Goal: Information Seeking & Learning: Learn about a topic

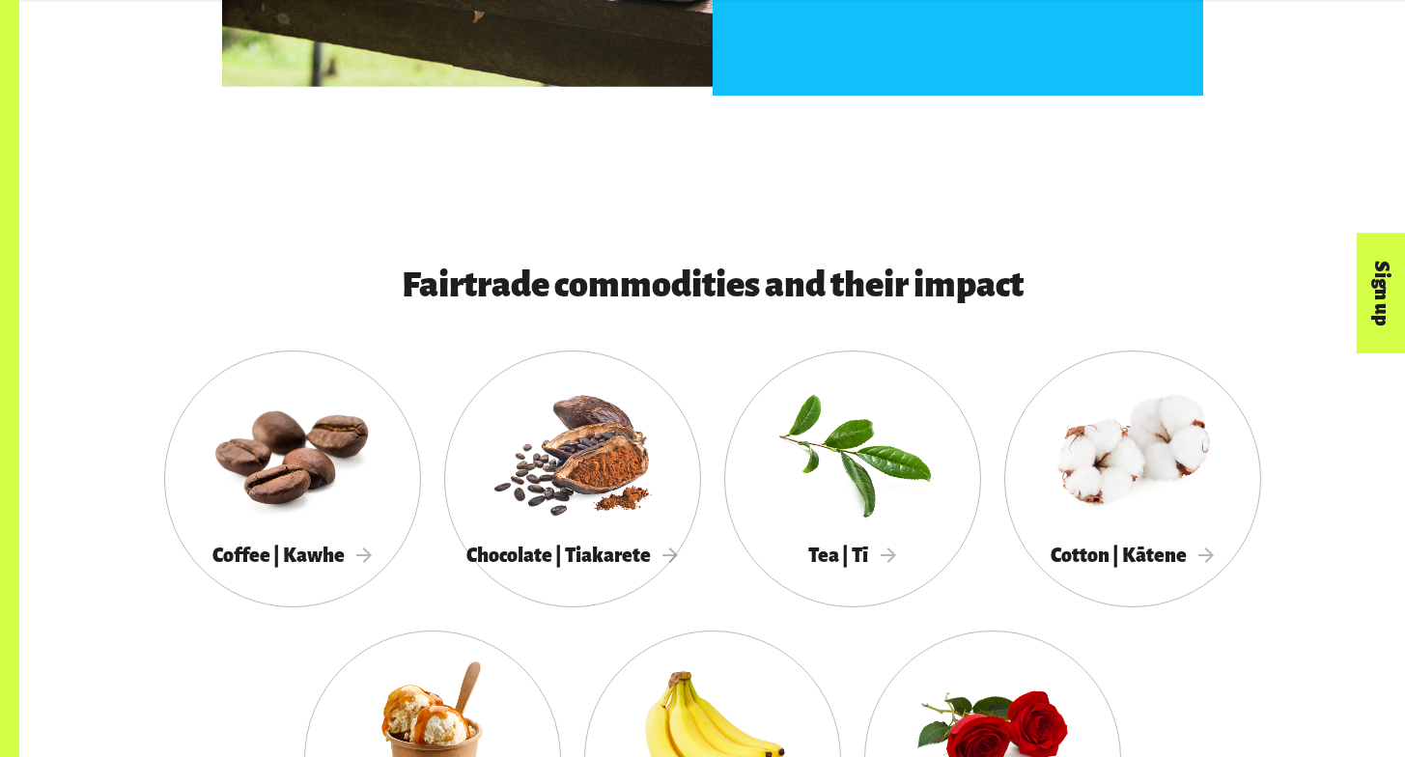
scroll to position [1580, 0]
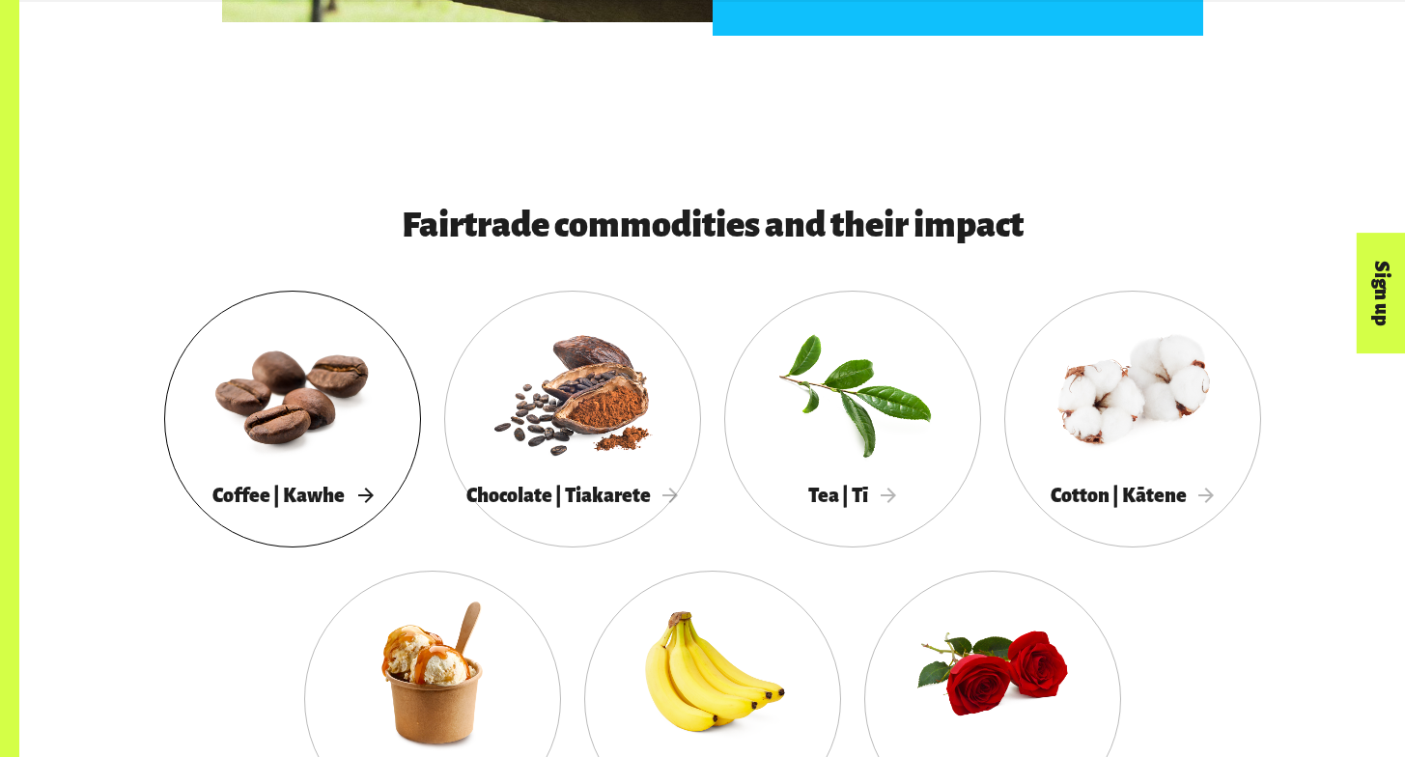
click at [324, 454] on div at bounding box center [292, 392] width 257 height 167
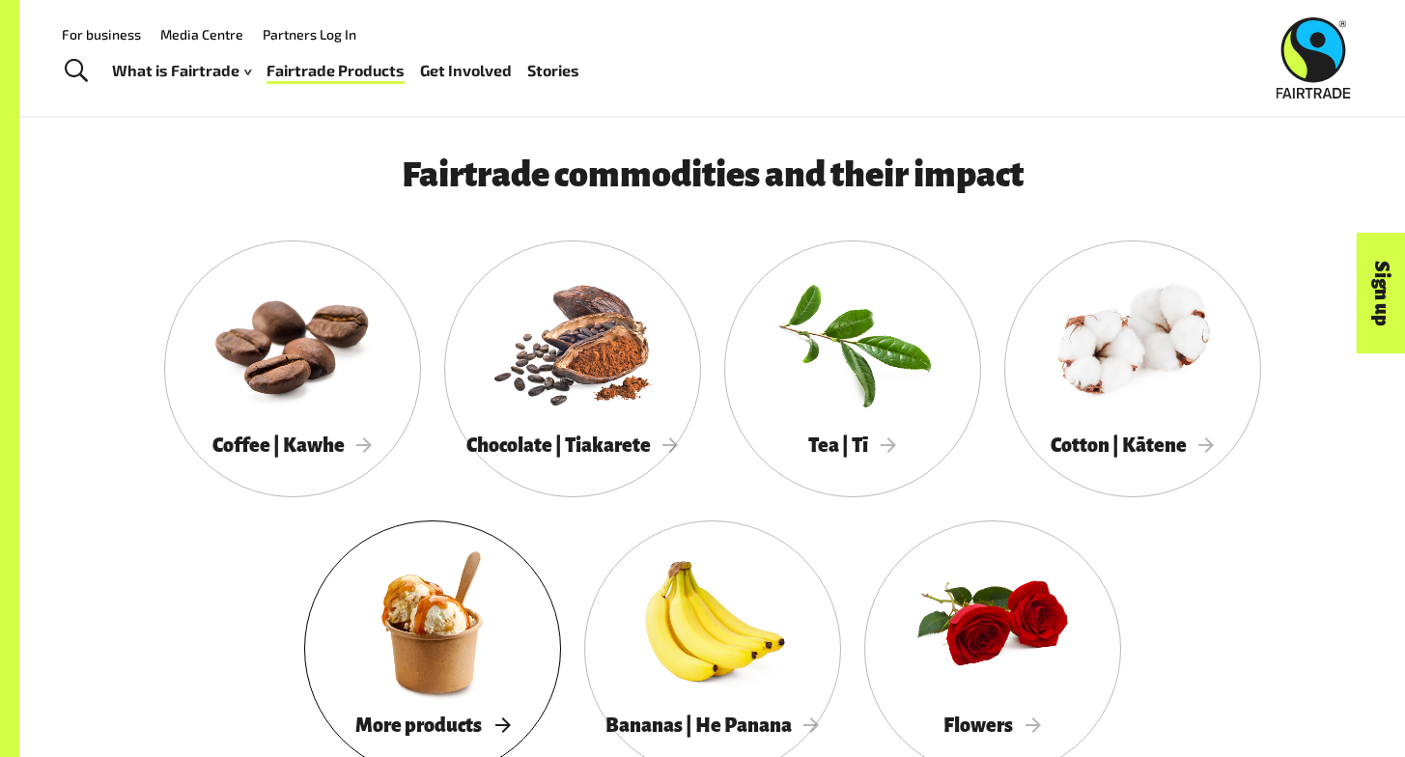
scroll to position [1790, 0]
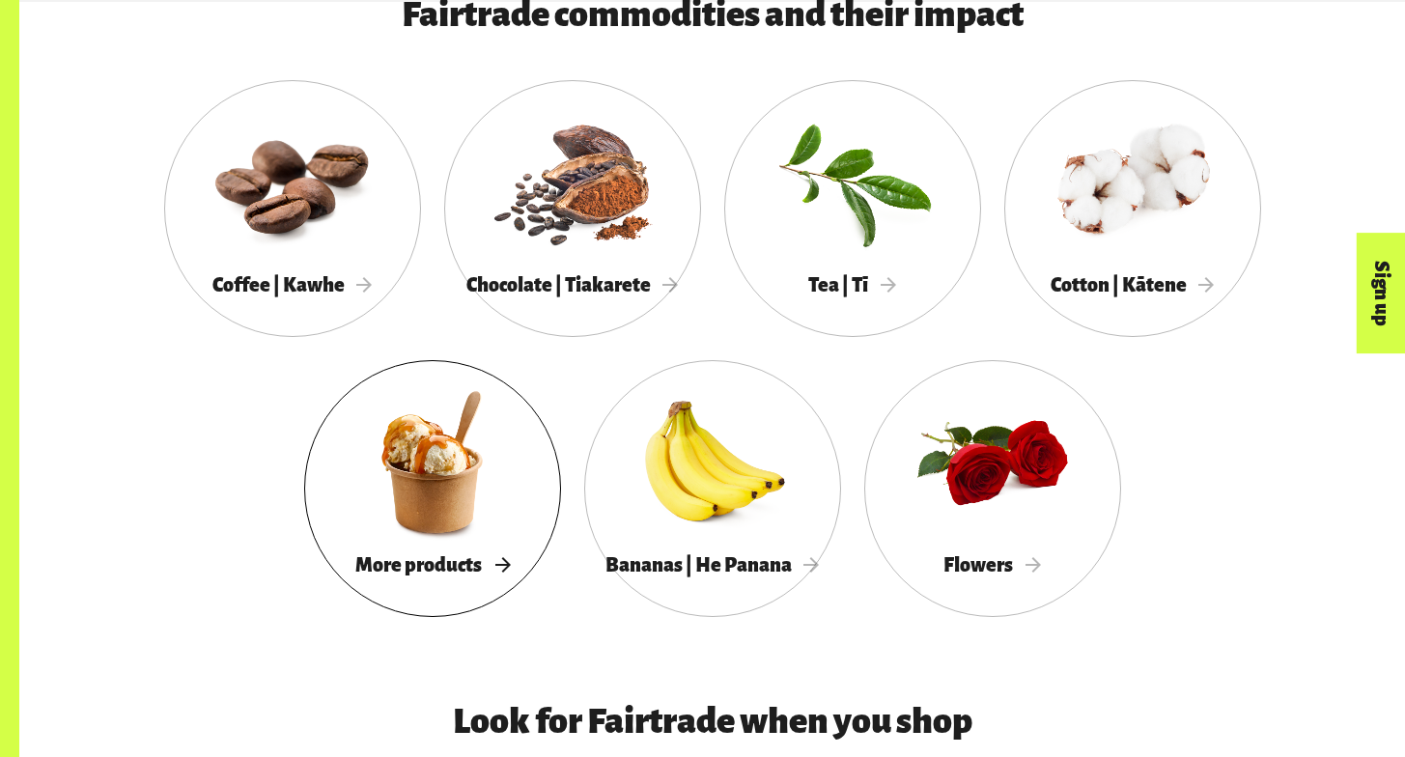
click at [443, 564] on span "More products" at bounding box center [432, 564] width 154 height 21
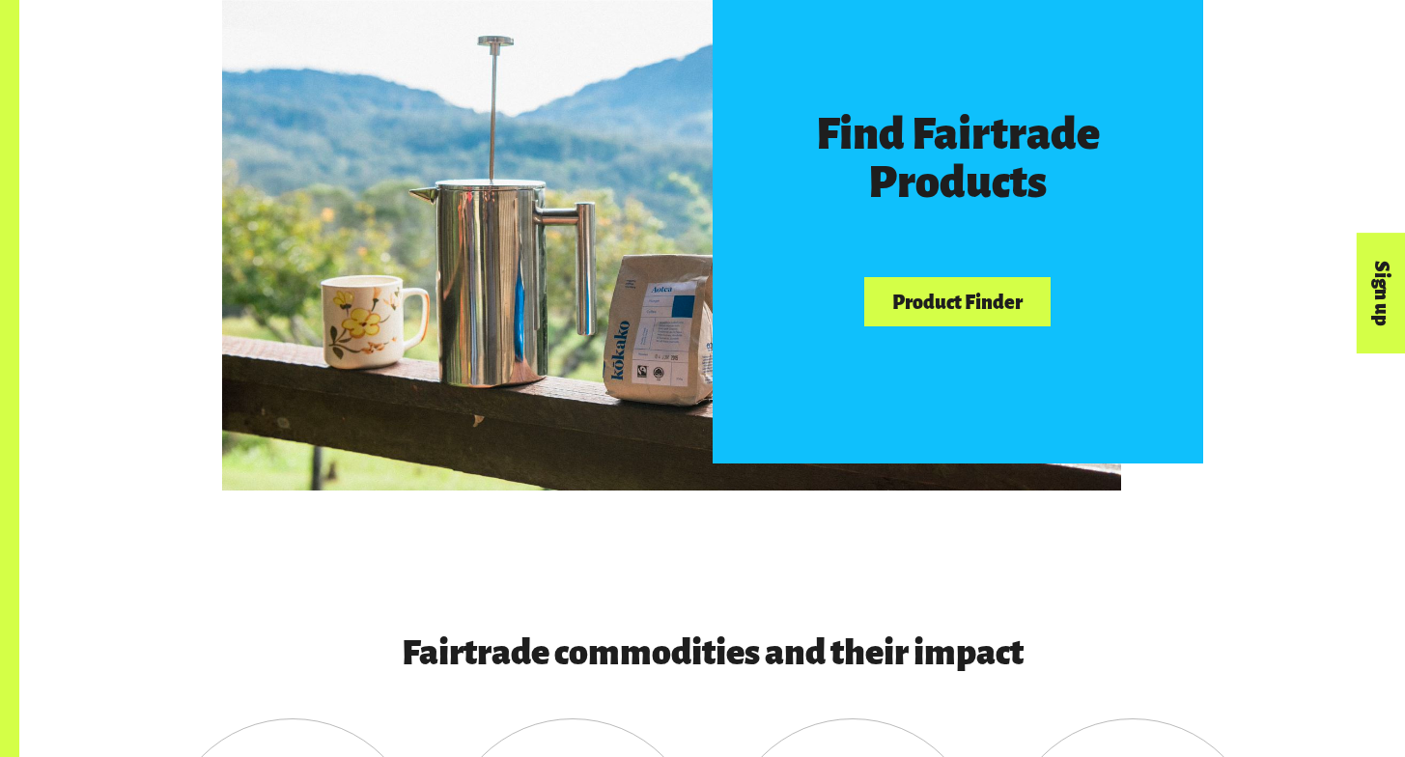
scroll to position [1154, 0]
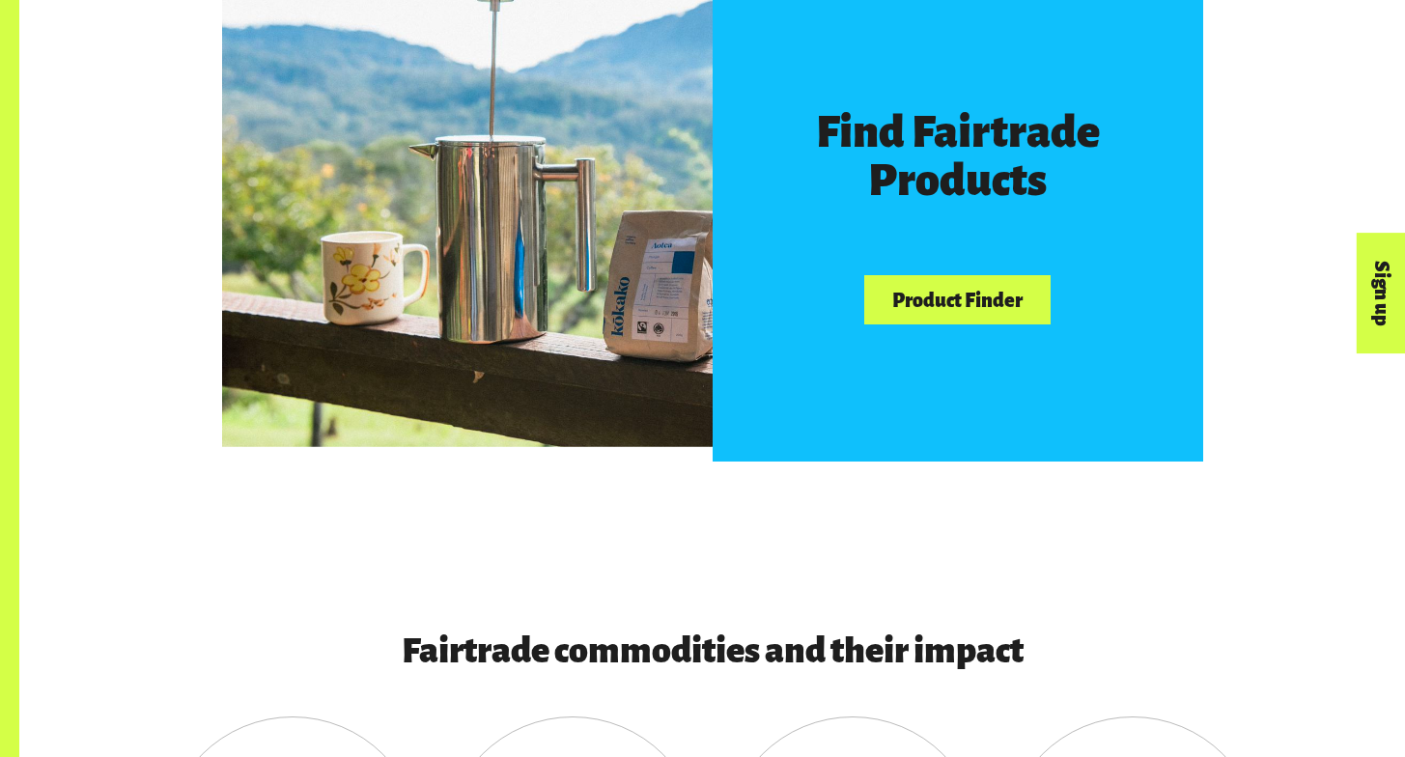
click at [1004, 312] on link "Product Finder" at bounding box center [956, 299] width 185 height 49
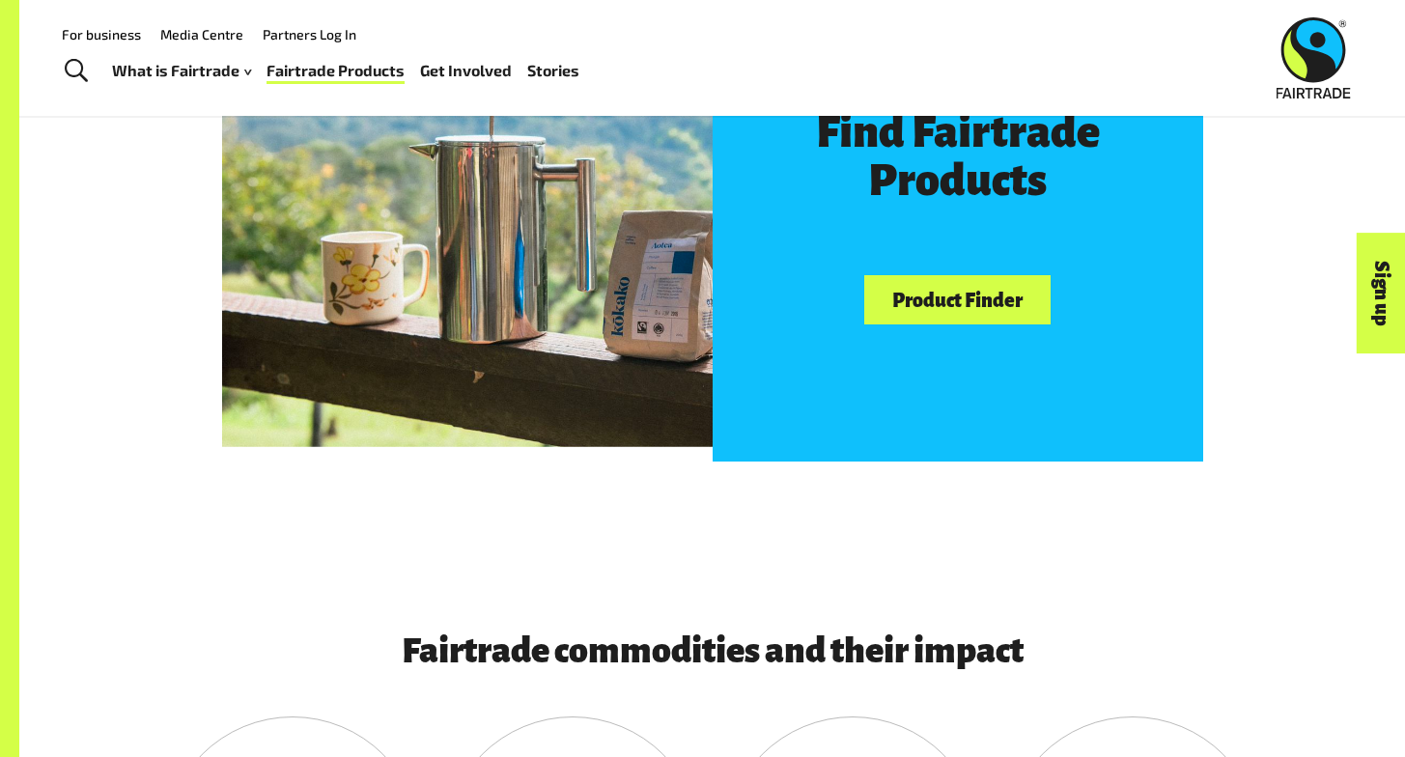
click at [945, 312] on link "Product Finder" at bounding box center [956, 299] width 185 height 49
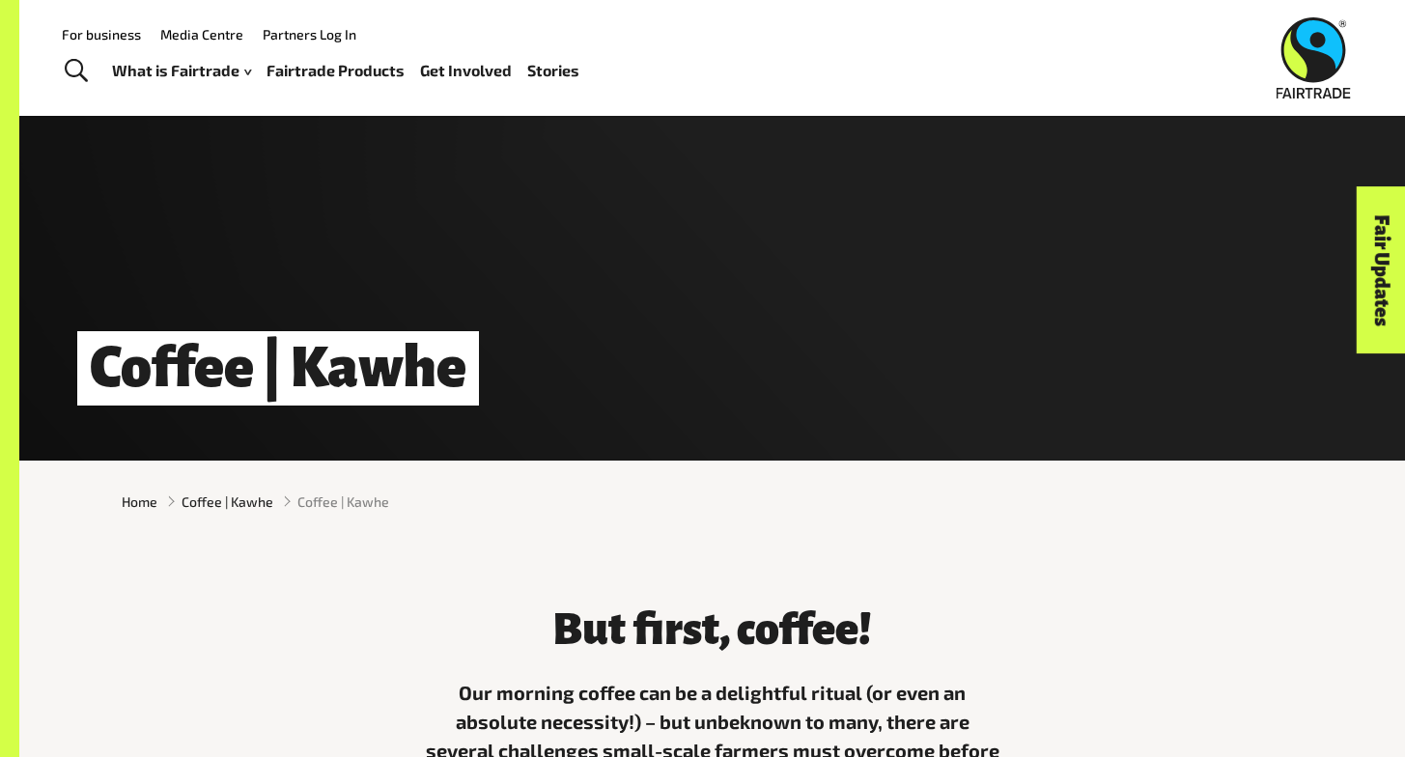
scroll to position [-13, 0]
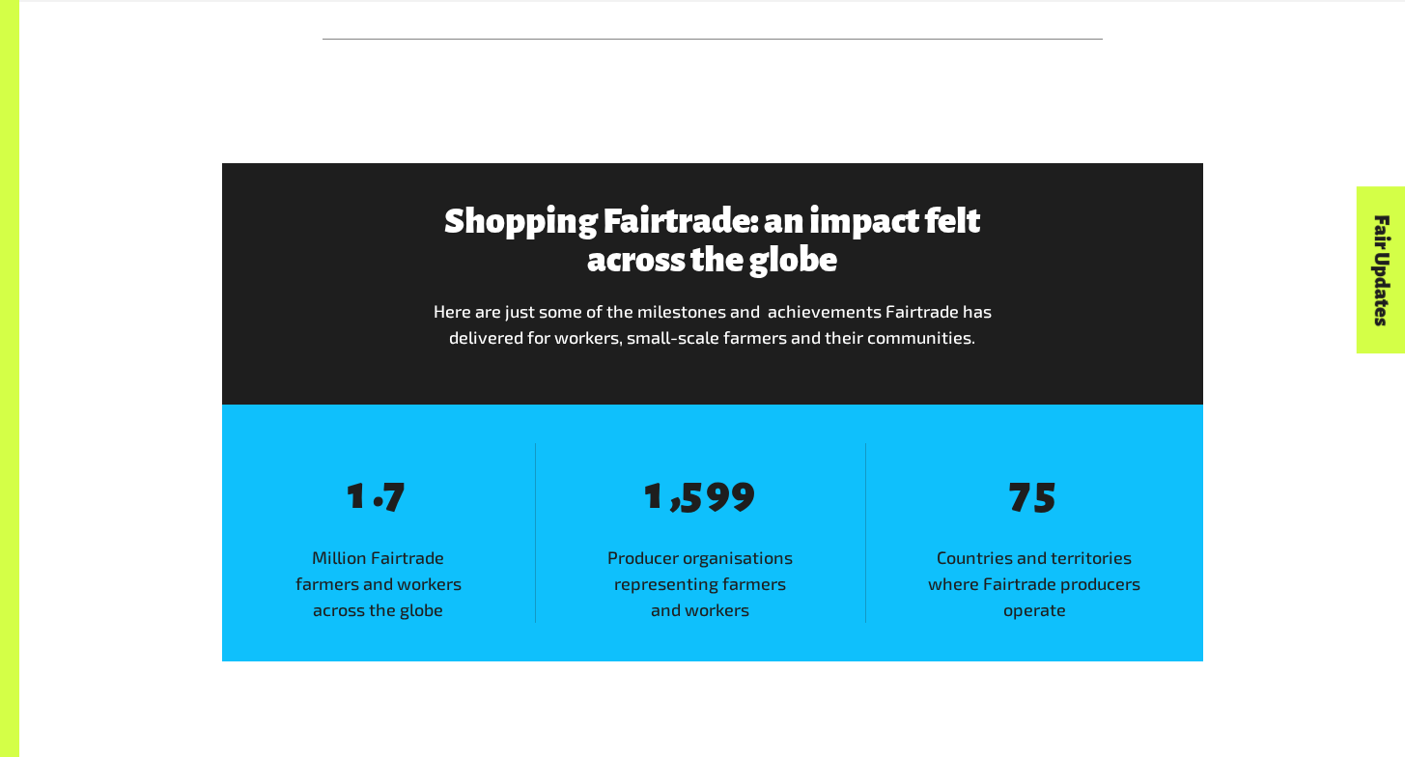
scroll to position [1869, 0]
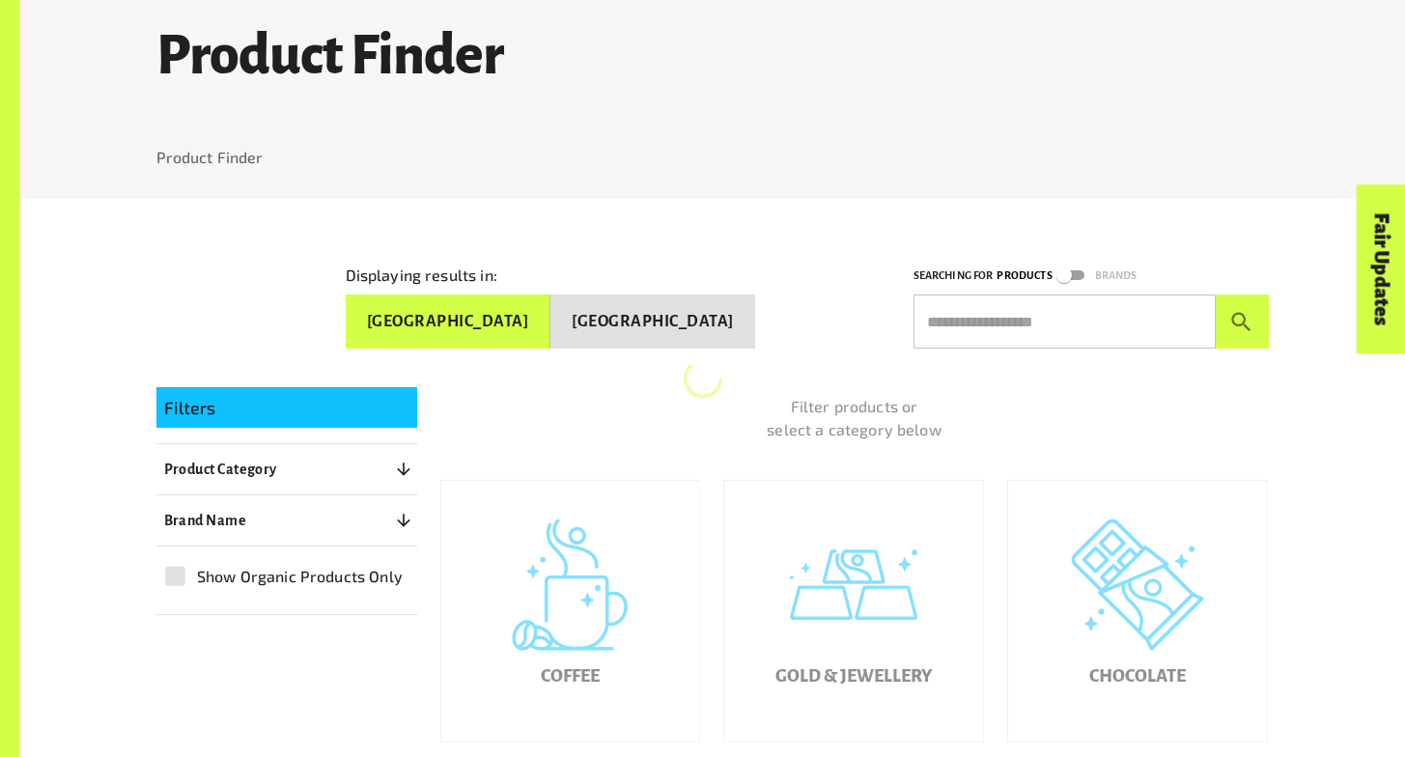
scroll to position [529, 0]
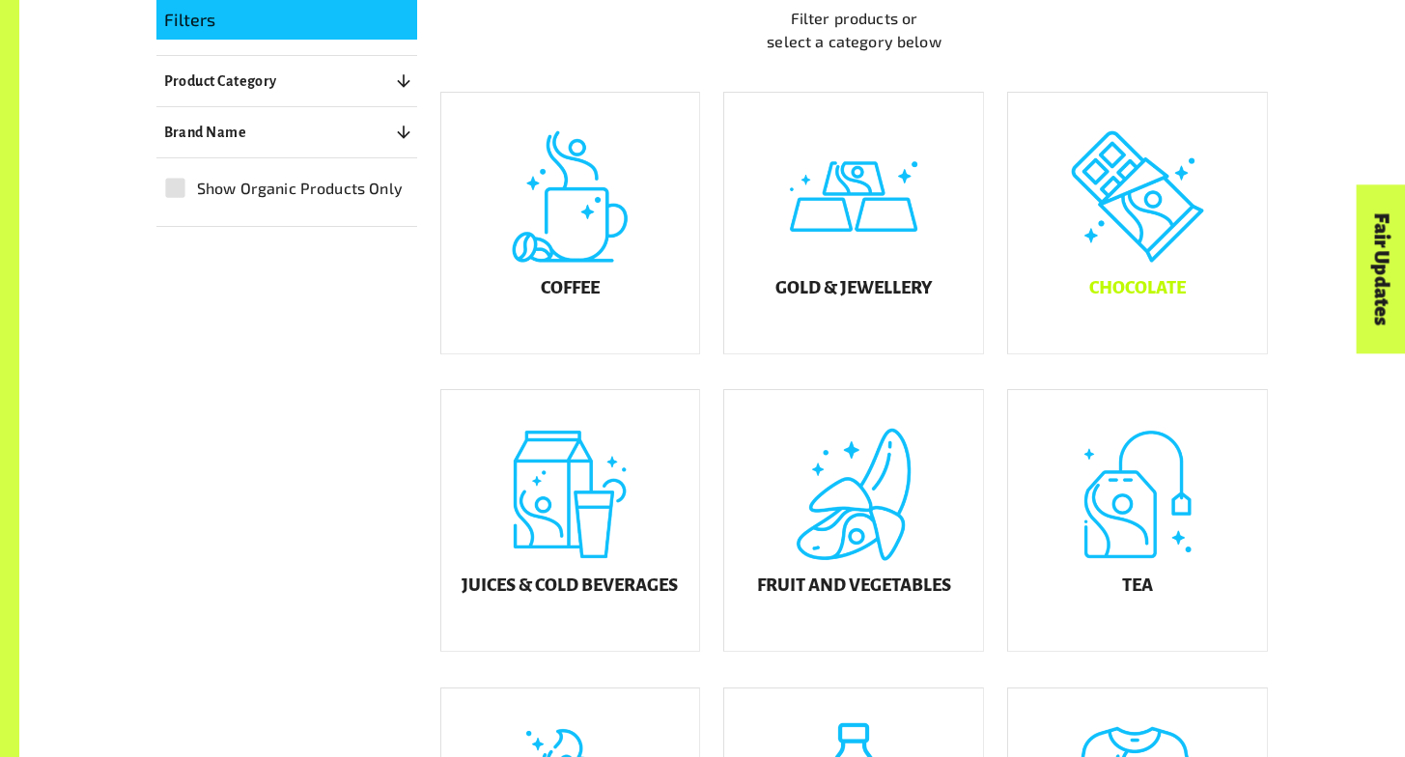
click at [1107, 254] on div "Chocolate" at bounding box center [1137, 223] width 259 height 261
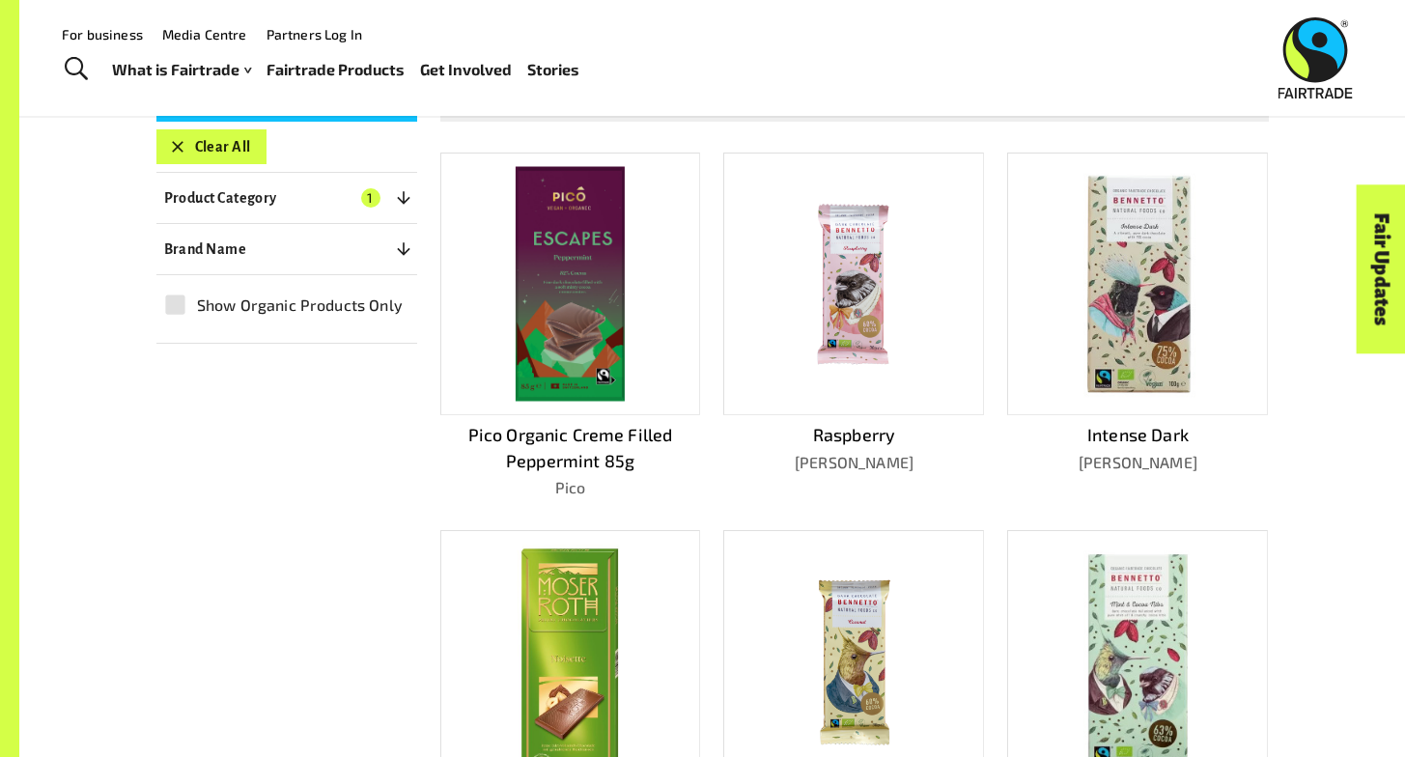
scroll to position [335, 0]
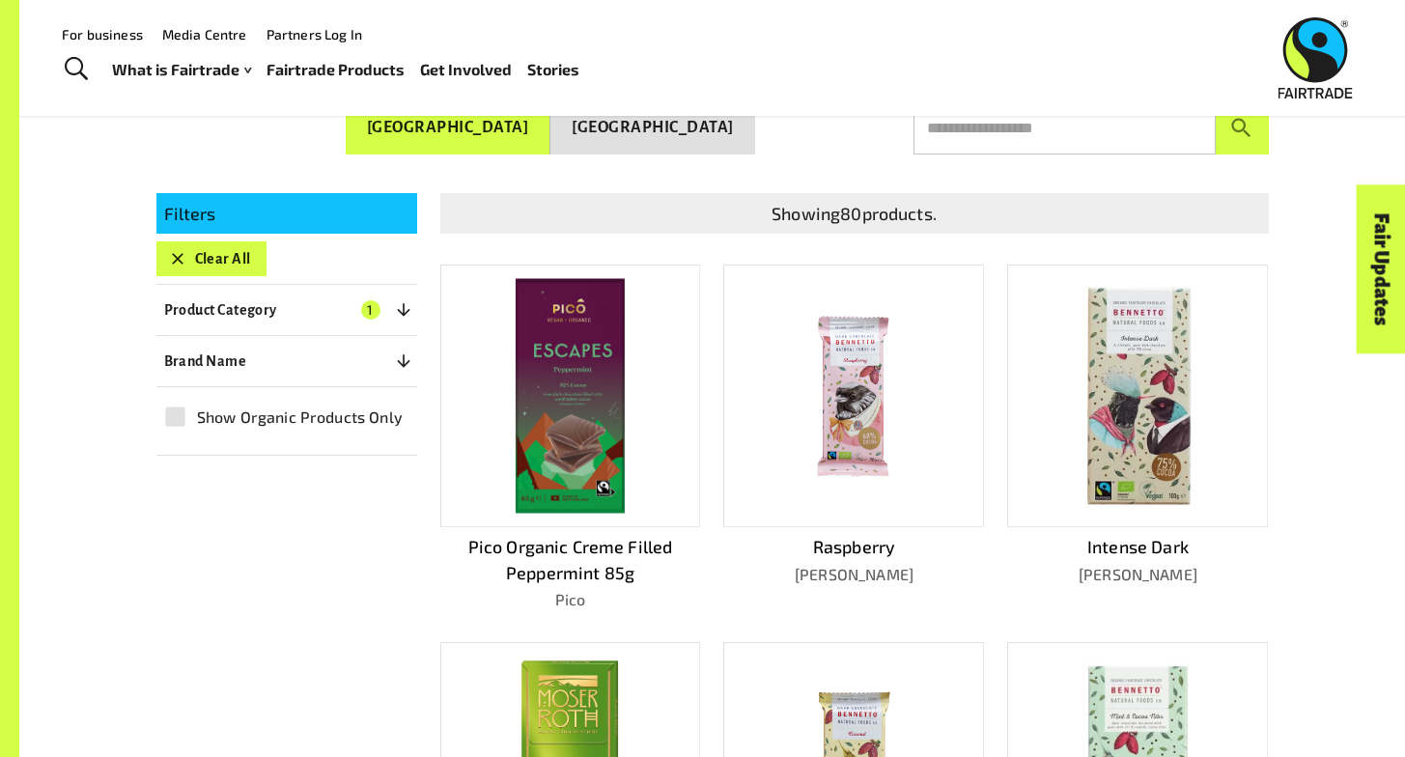
click at [680, 139] on button "[GEOGRAPHIC_DATA]" at bounding box center [652, 127] width 205 height 55
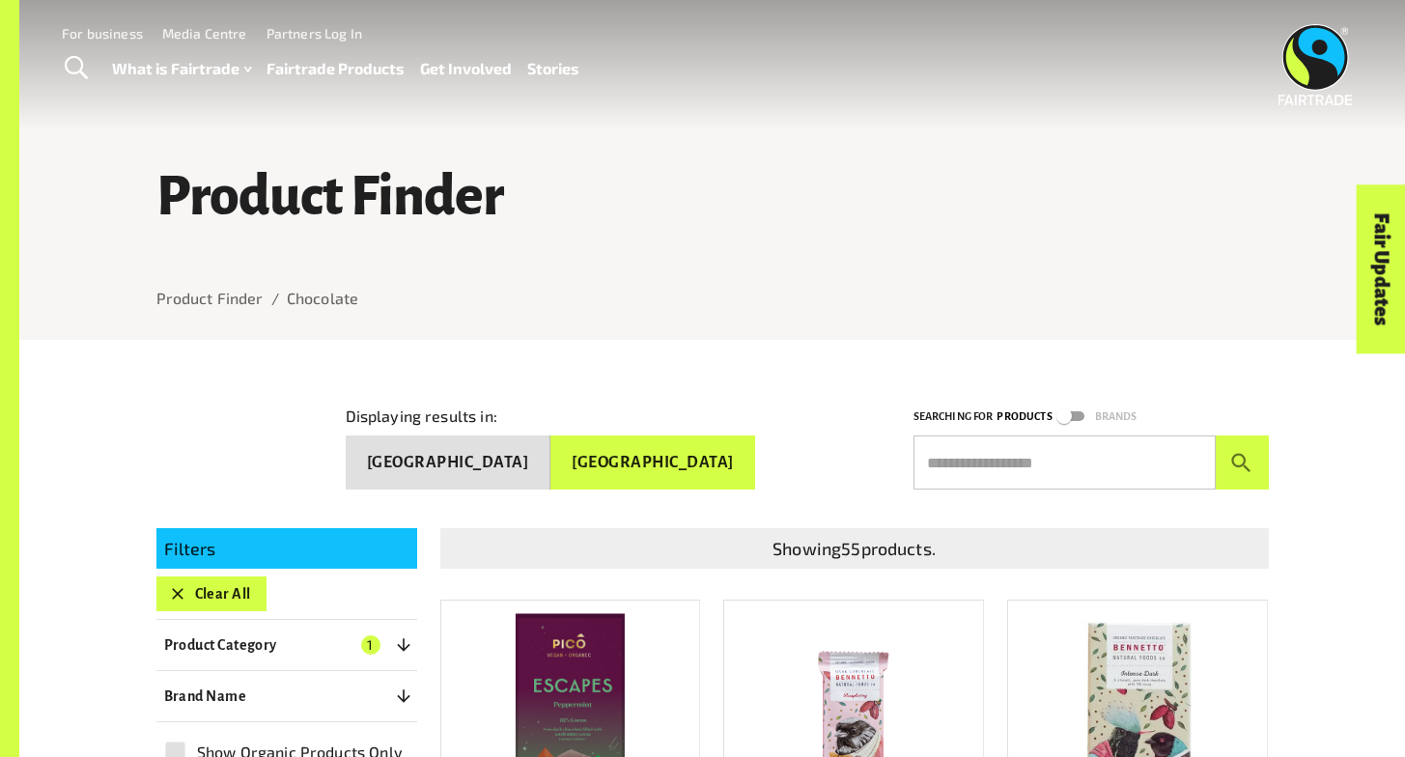
scroll to position [0, 0]
click at [928, 473] on input "text" at bounding box center [1064, 462] width 302 height 54
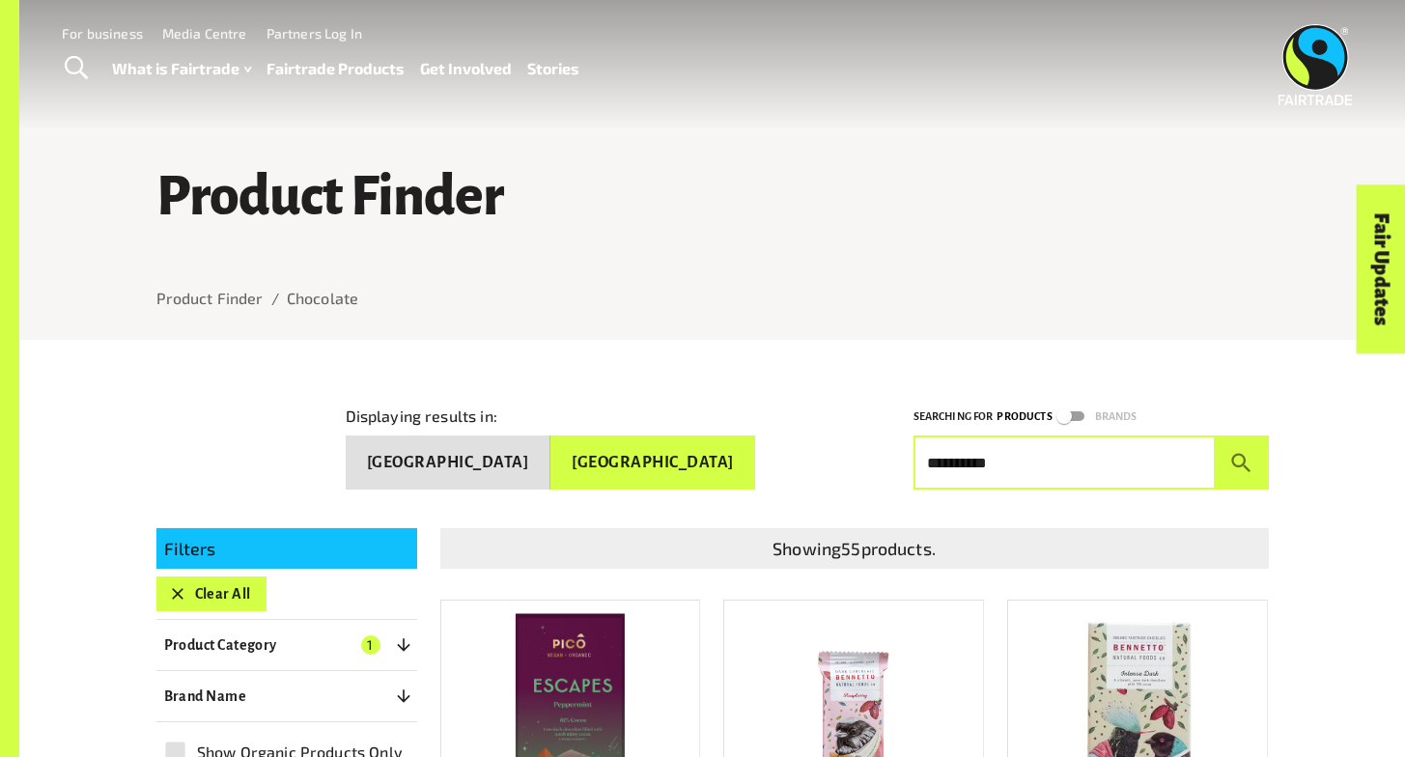
type input "**********"
click at [1242, 459] on button "submit" at bounding box center [1242, 462] width 53 height 54
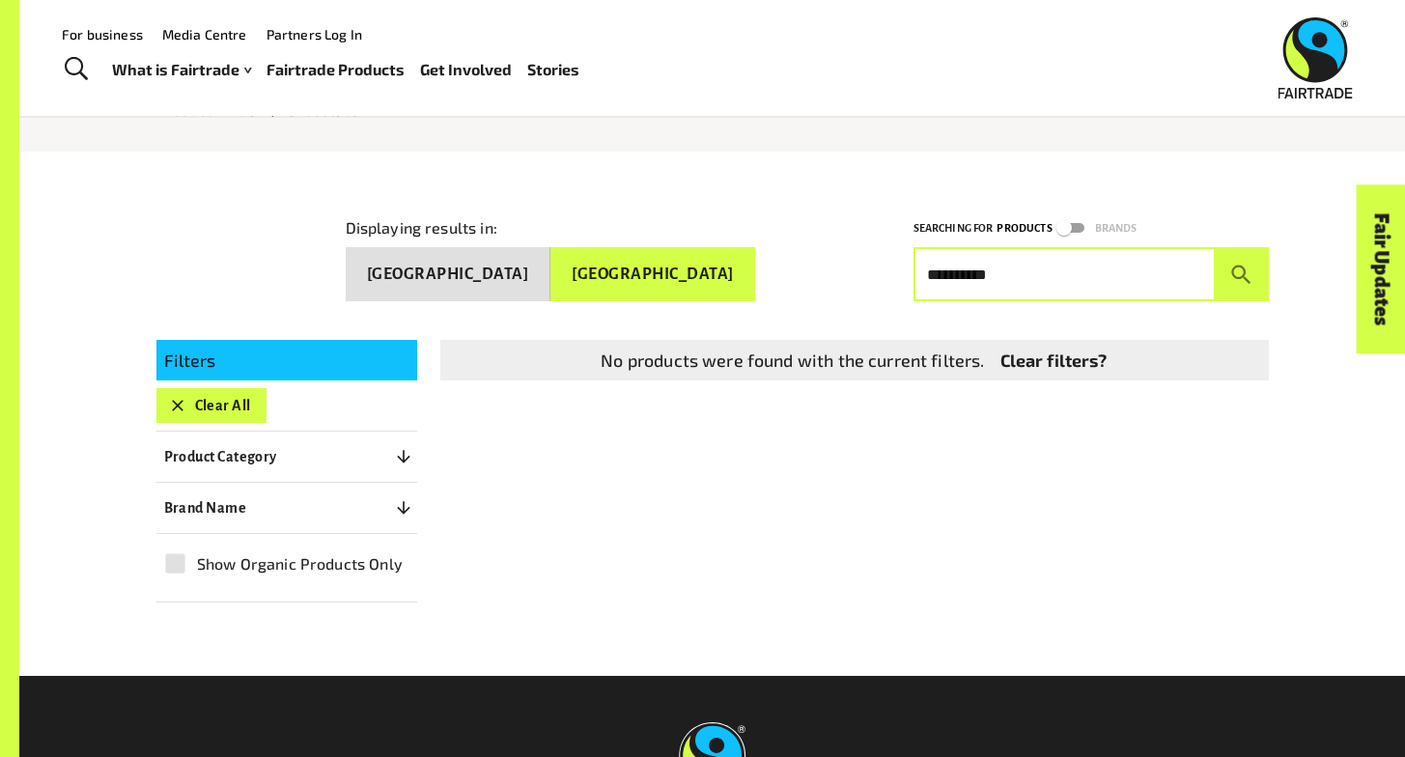
scroll to position [186, 0]
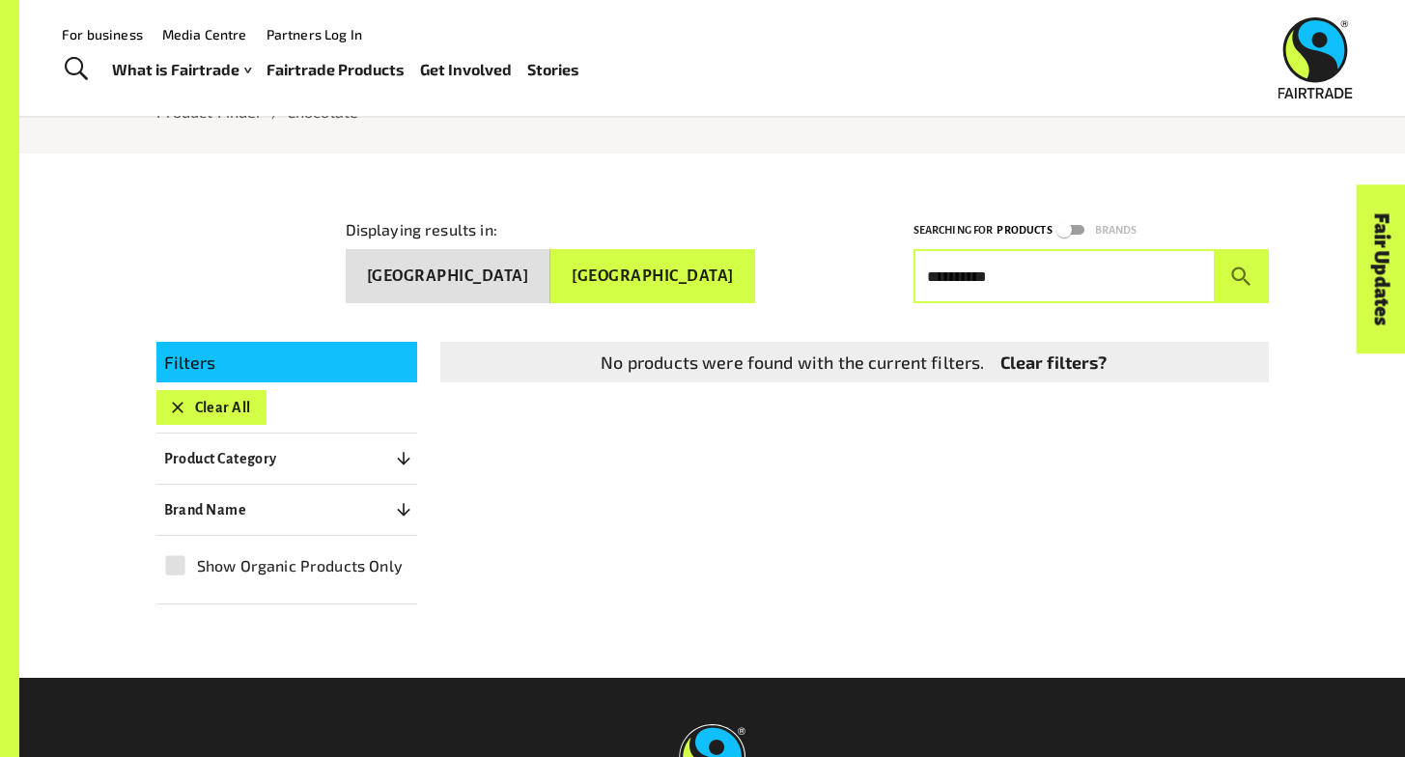
drag, startPoint x: 1026, startPoint y: 257, endPoint x: 908, endPoint y: 279, distance: 120.8
click at [908, 279] on div "**********" at bounding box center [1079, 249] width 379 height 108
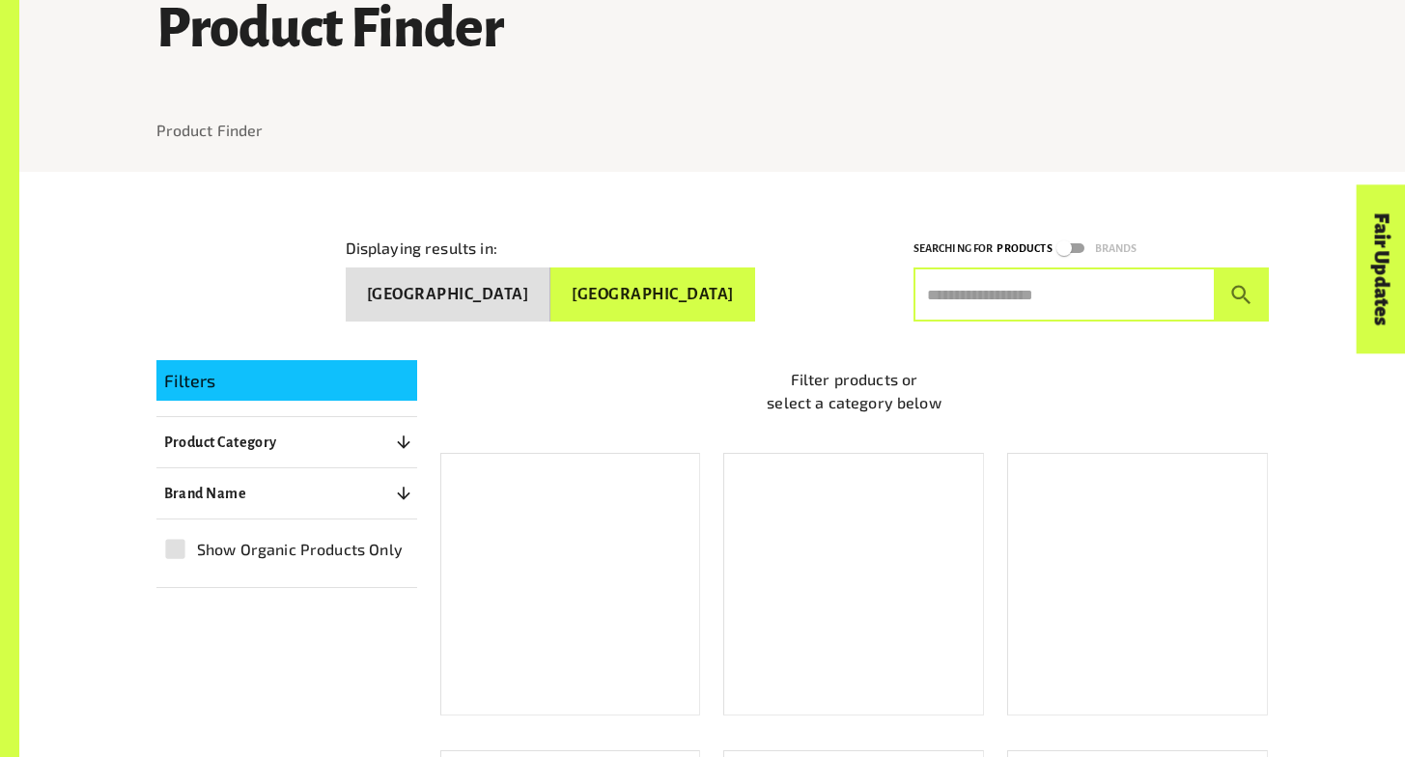
scroll to position [169, 0]
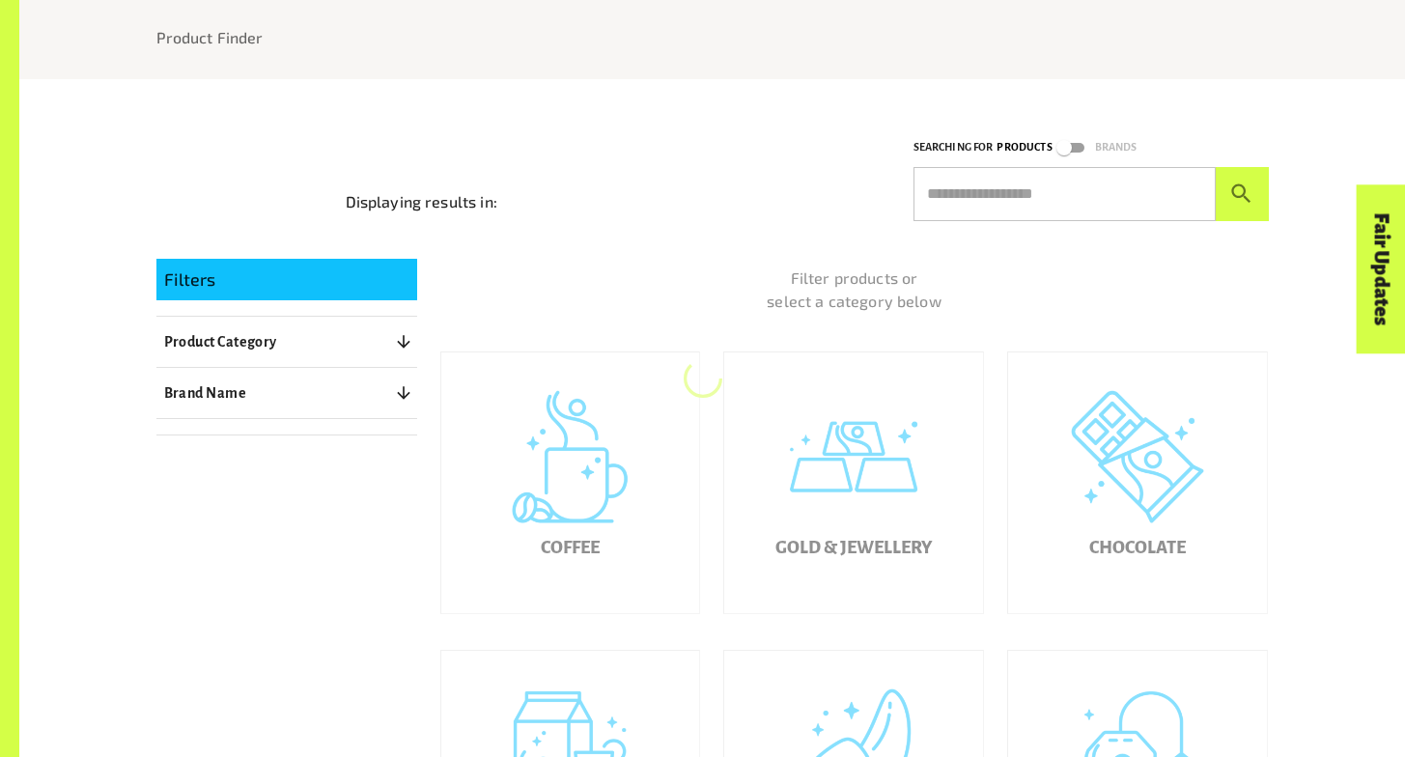
scroll to position [577, 0]
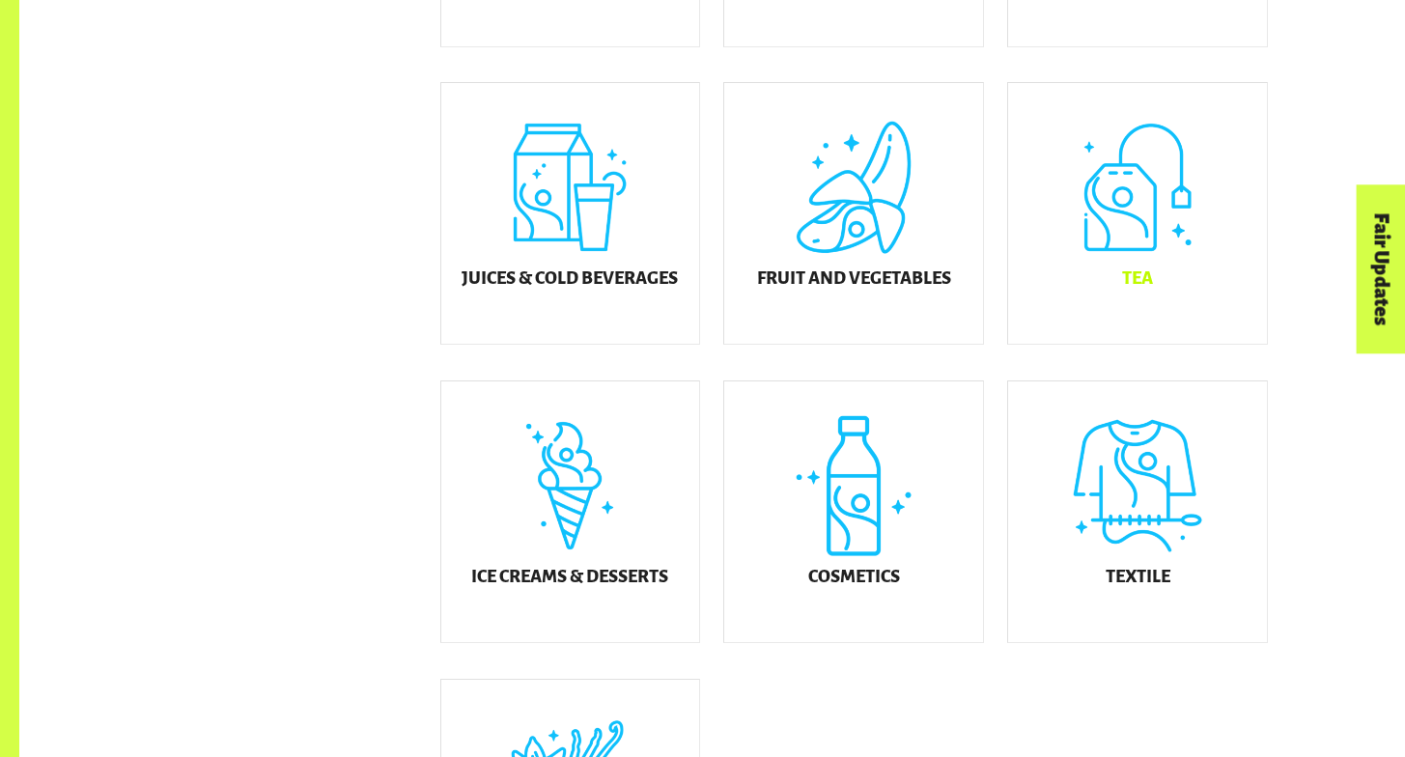
click at [1136, 200] on div "Tea" at bounding box center [1137, 213] width 259 height 261
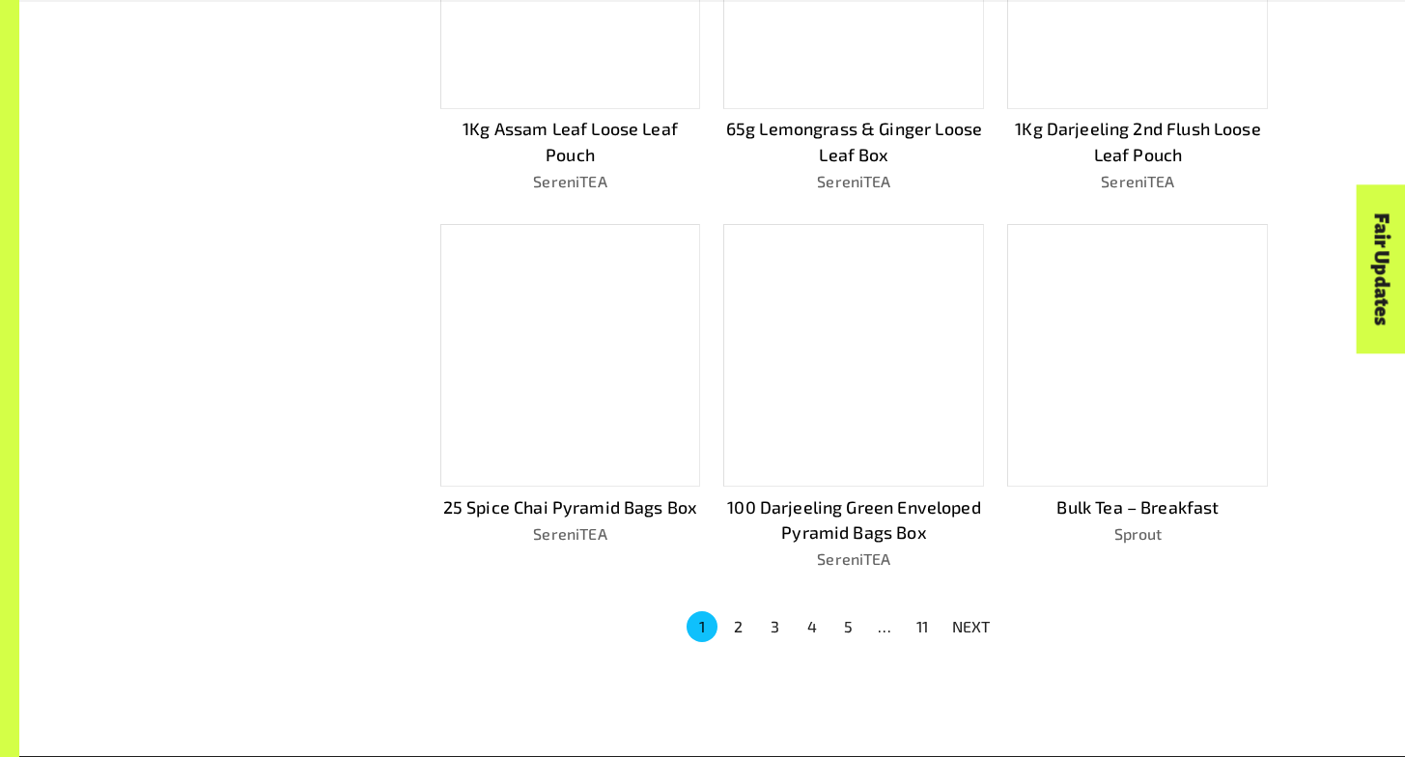
scroll to position [1159, 0]
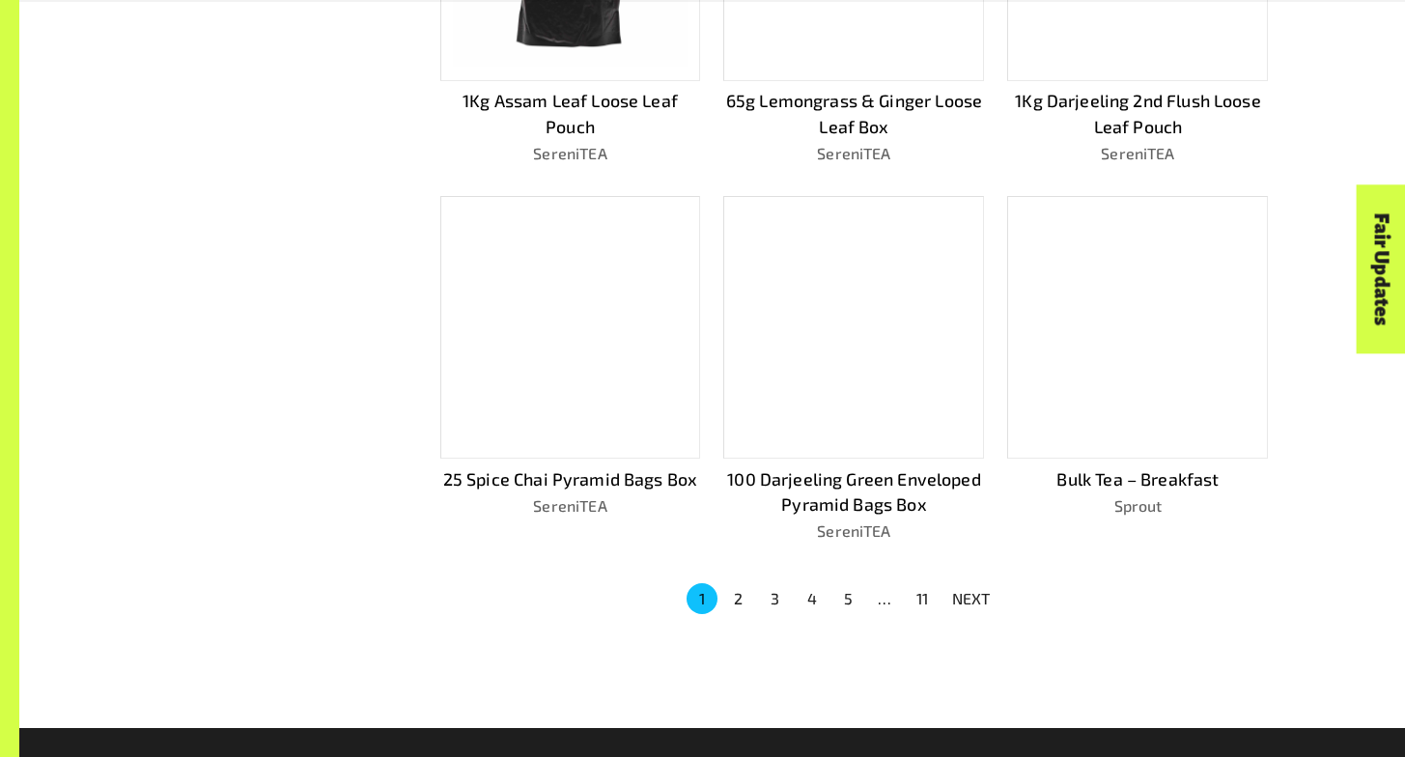
click at [743, 588] on button "2" at bounding box center [738, 598] width 31 height 31
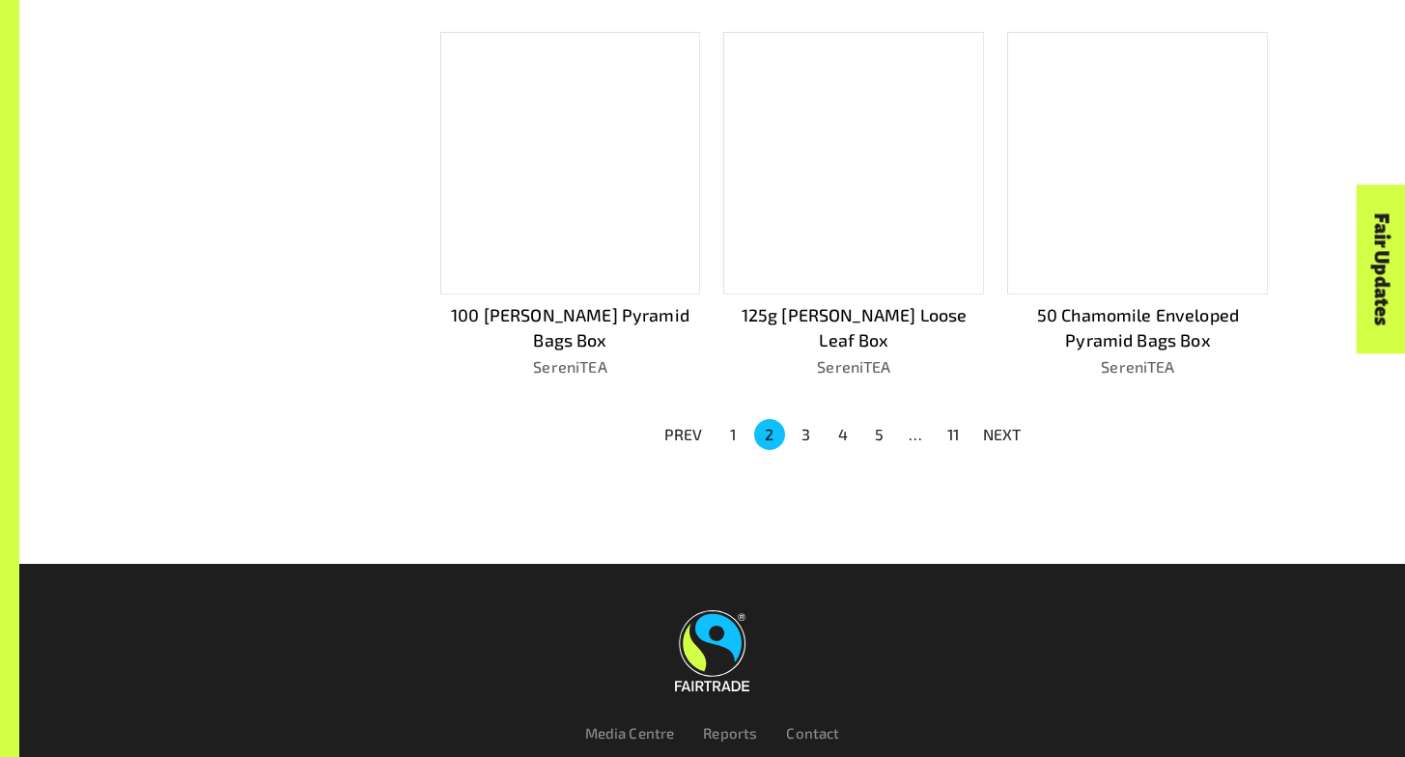
scroll to position [1323, 0]
click at [799, 434] on button "3" at bounding box center [806, 434] width 31 height 31
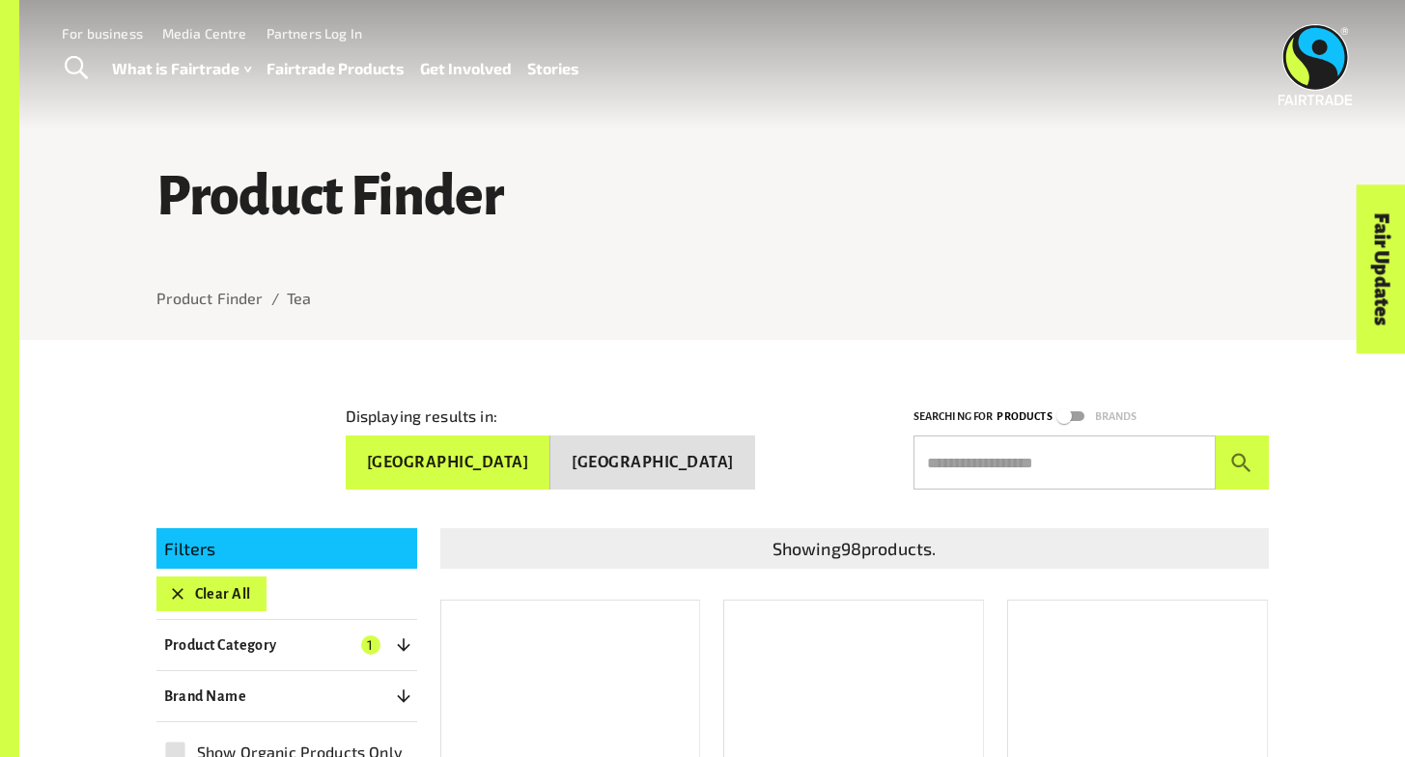
scroll to position [0, 0]
click at [1051, 466] on input "text" at bounding box center [1064, 462] width 302 height 54
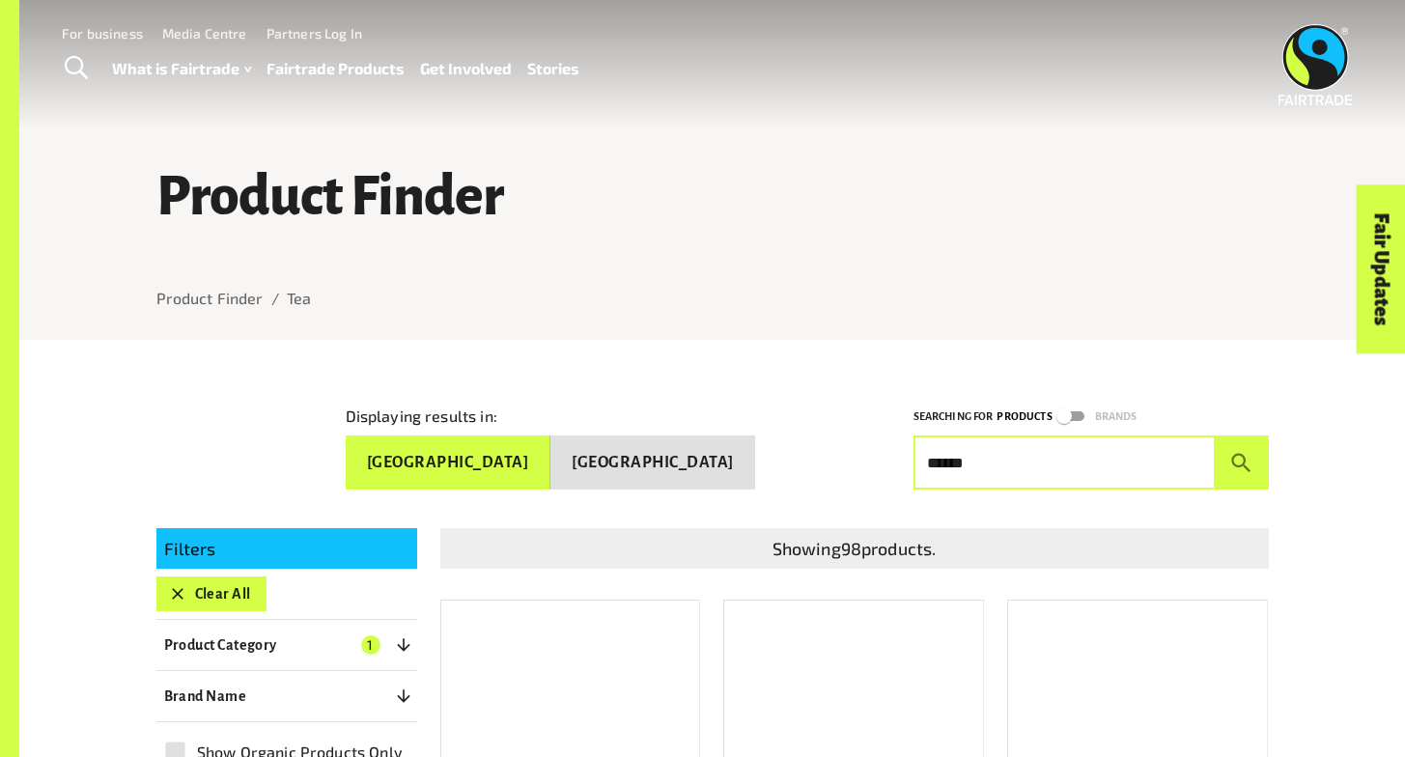
type input "******"
click at [1242, 459] on button "submit" at bounding box center [1242, 462] width 53 height 54
drag, startPoint x: 993, startPoint y: 467, endPoint x: 893, endPoint y: 467, distance: 99.5
click at [893, 467] on div "Searching for Products Brands ****** ​" at bounding box center [1079, 435] width 379 height 108
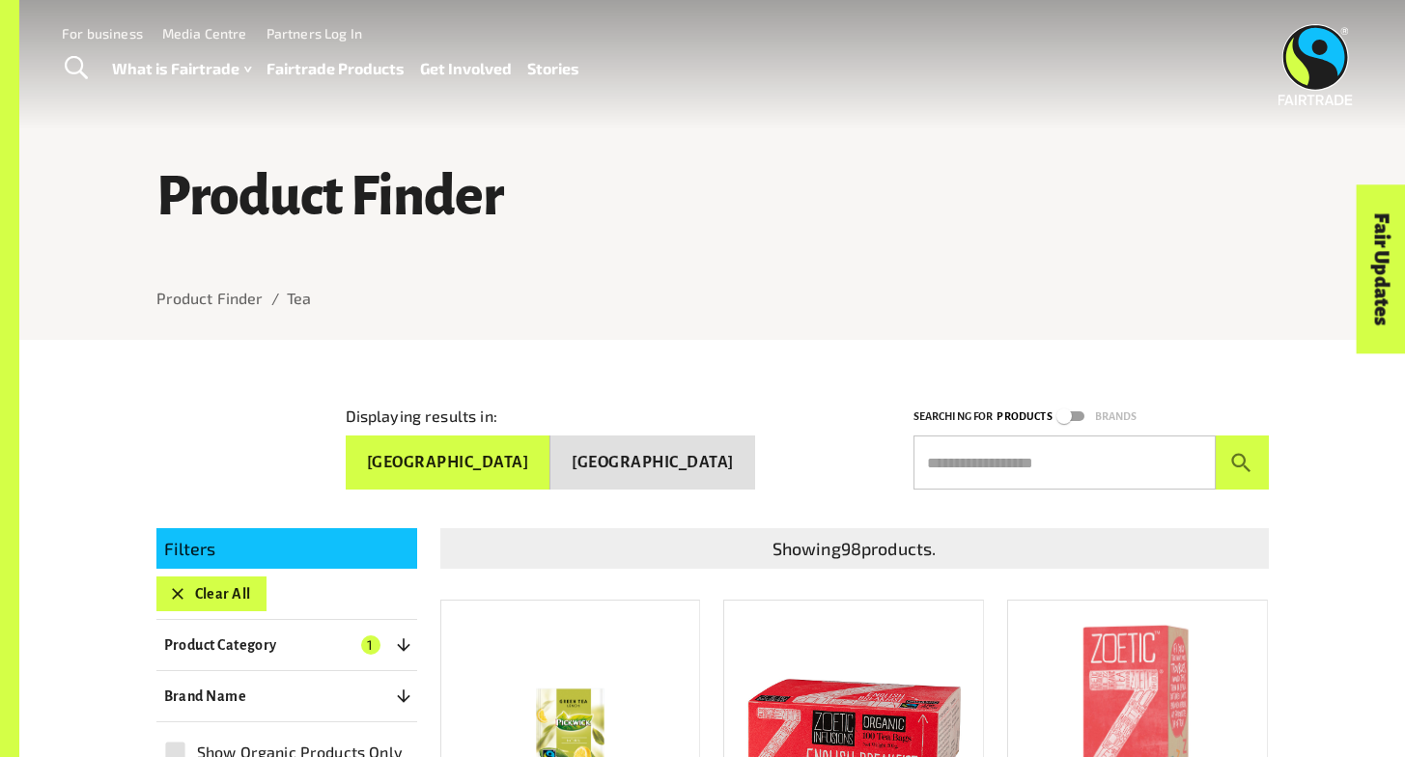
click at [1052, 471] on input "text" at bounding box center [1064, 462] width 302 height 54
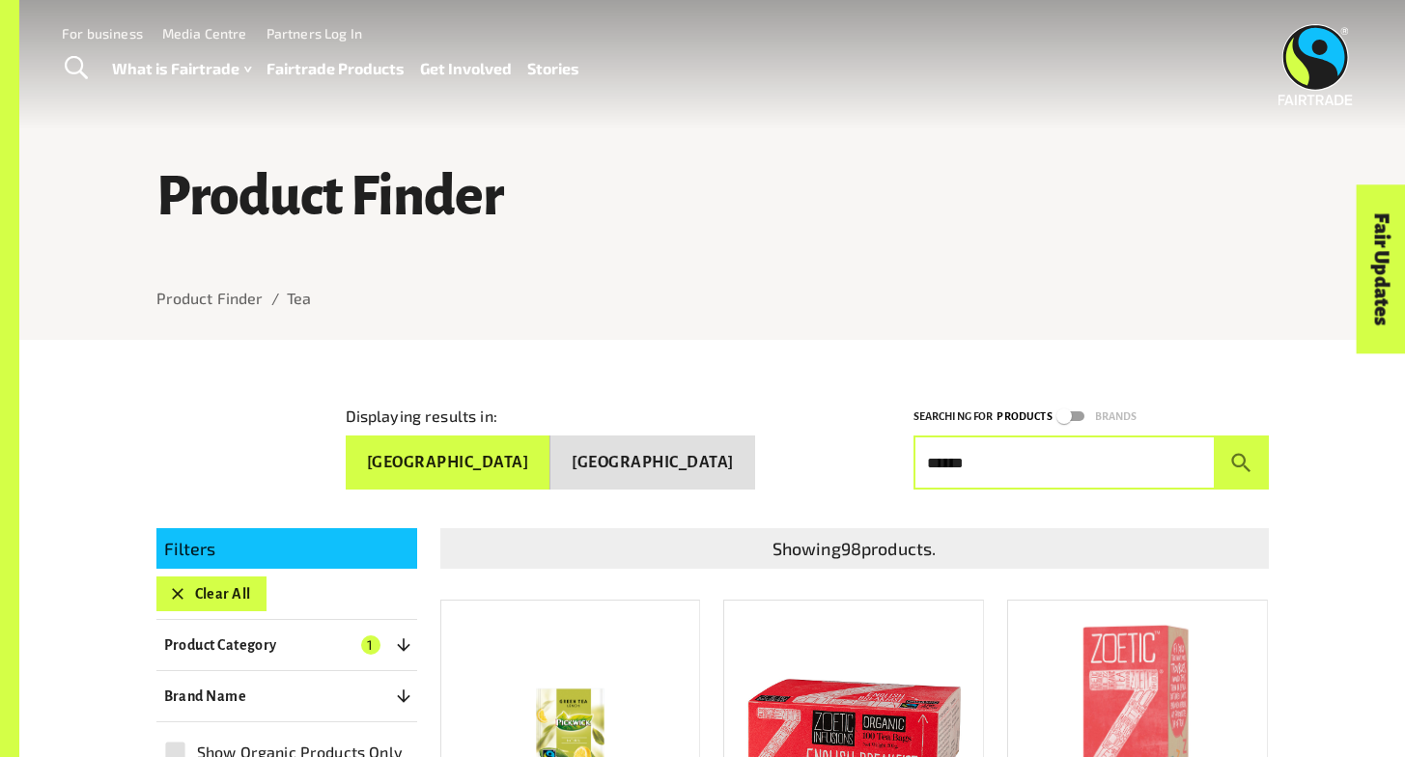
type input "******"
click at [1242, 459] on button "submit" at bounding box center [1242, 462] width 53 height 54
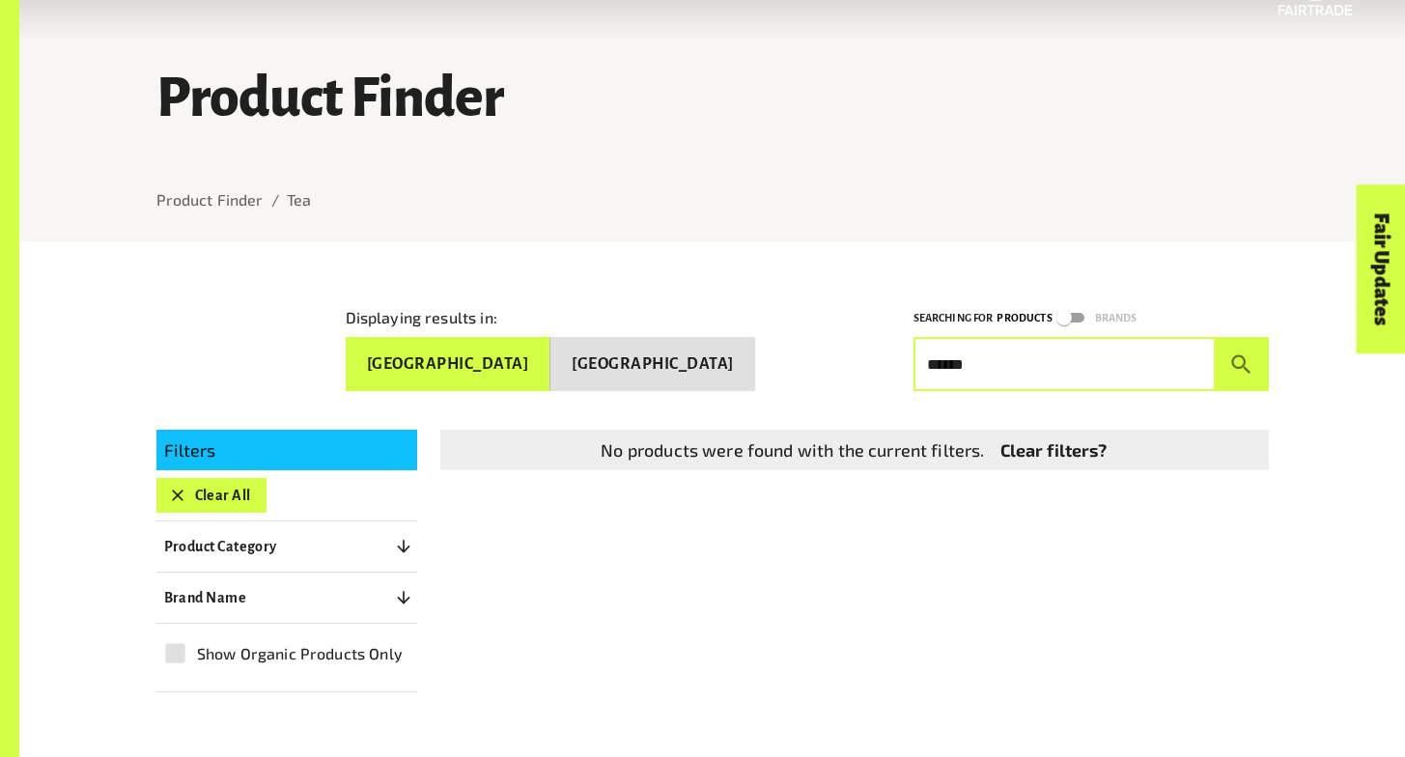
scroll to position [112, 0]
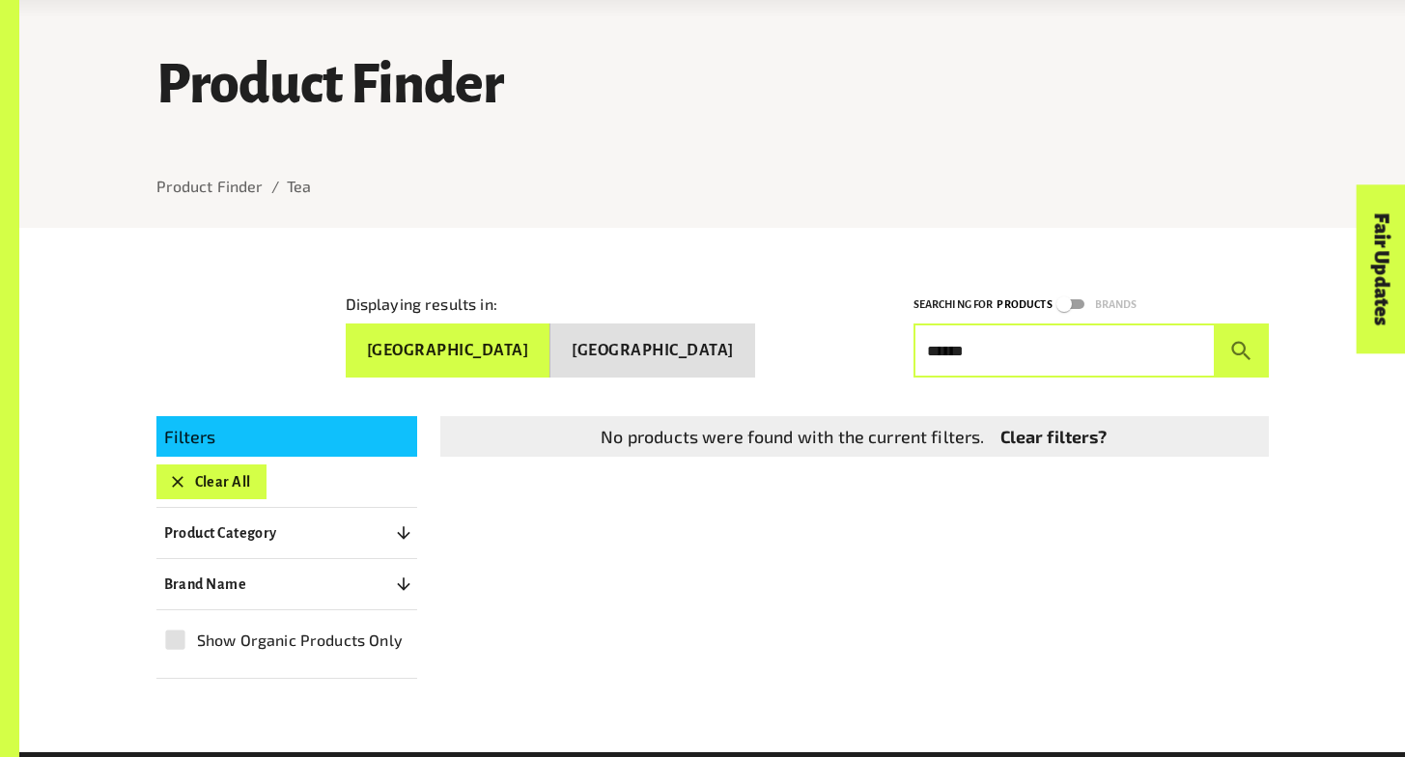
drag, startPoint x: 978, startPoint y: 348, endPoint x: 907, endPoint y: 348, distance: 71.5
click at [907, 348] on div "Searching for Products Brands ****** ​" at bounding box center [1079, 323] width 379 height 108
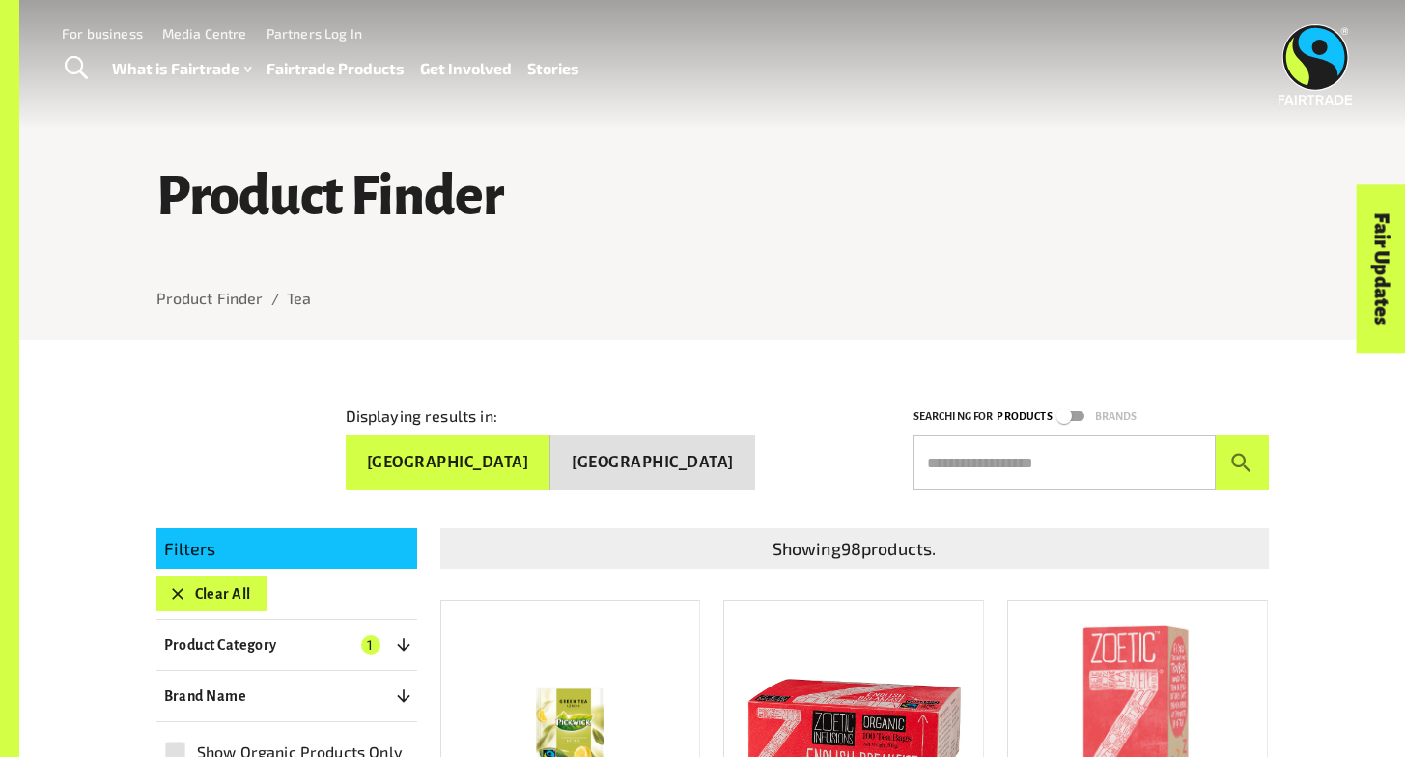
click at [683, 439] on button "[GEOGRAPHIC_DATA]" at bounding box center [652, 462] width 205 height 55
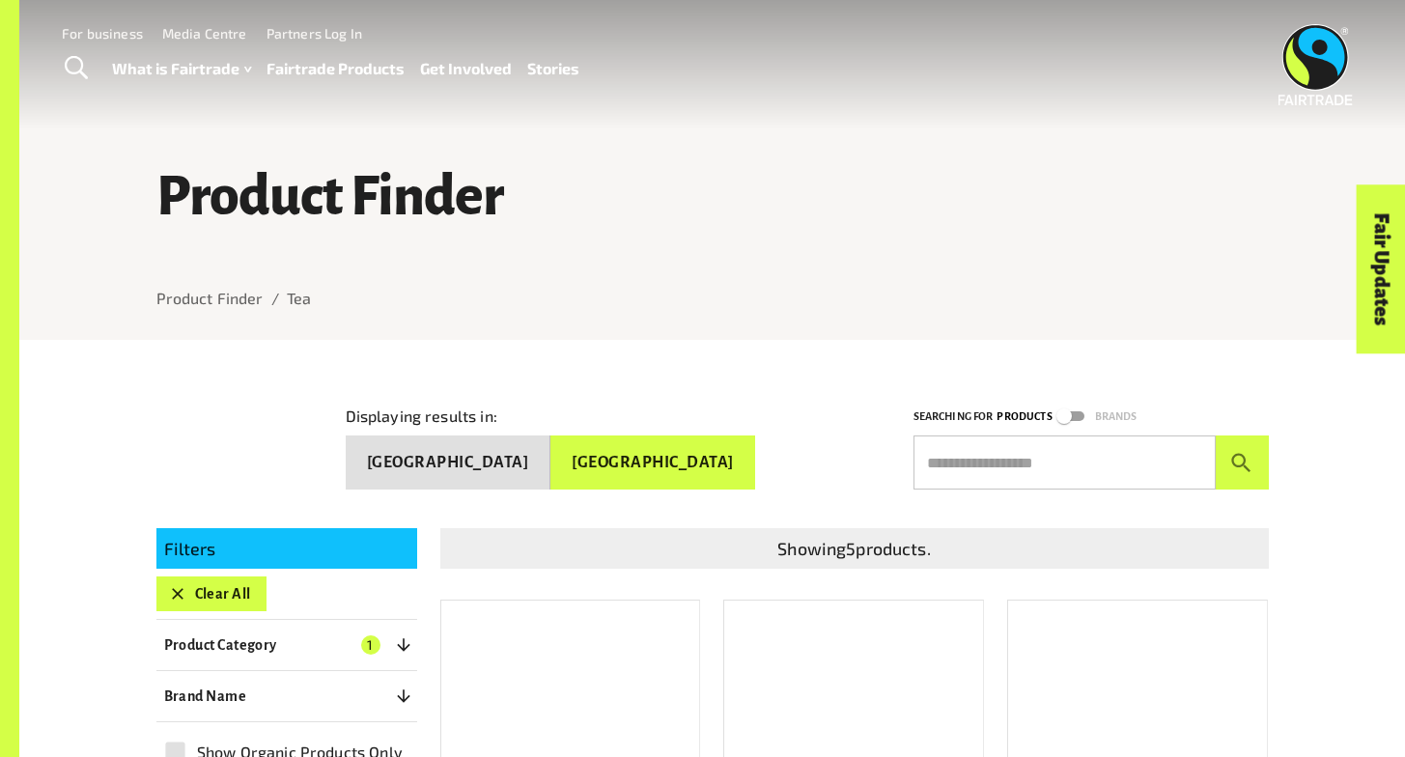
click at [1009, 459] on input "text" at bounding box center [1064, 462] width 302 height 54
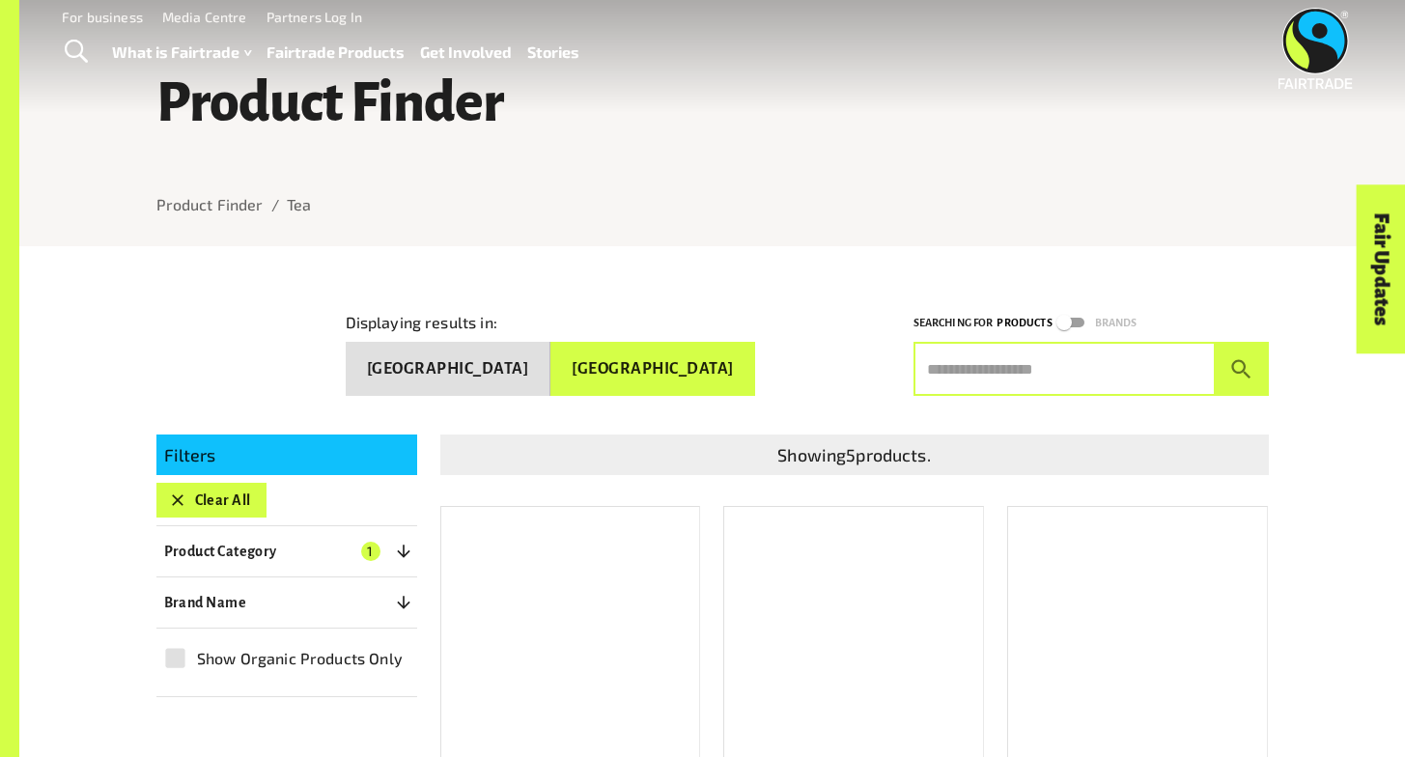
scroll to position [163, 0]
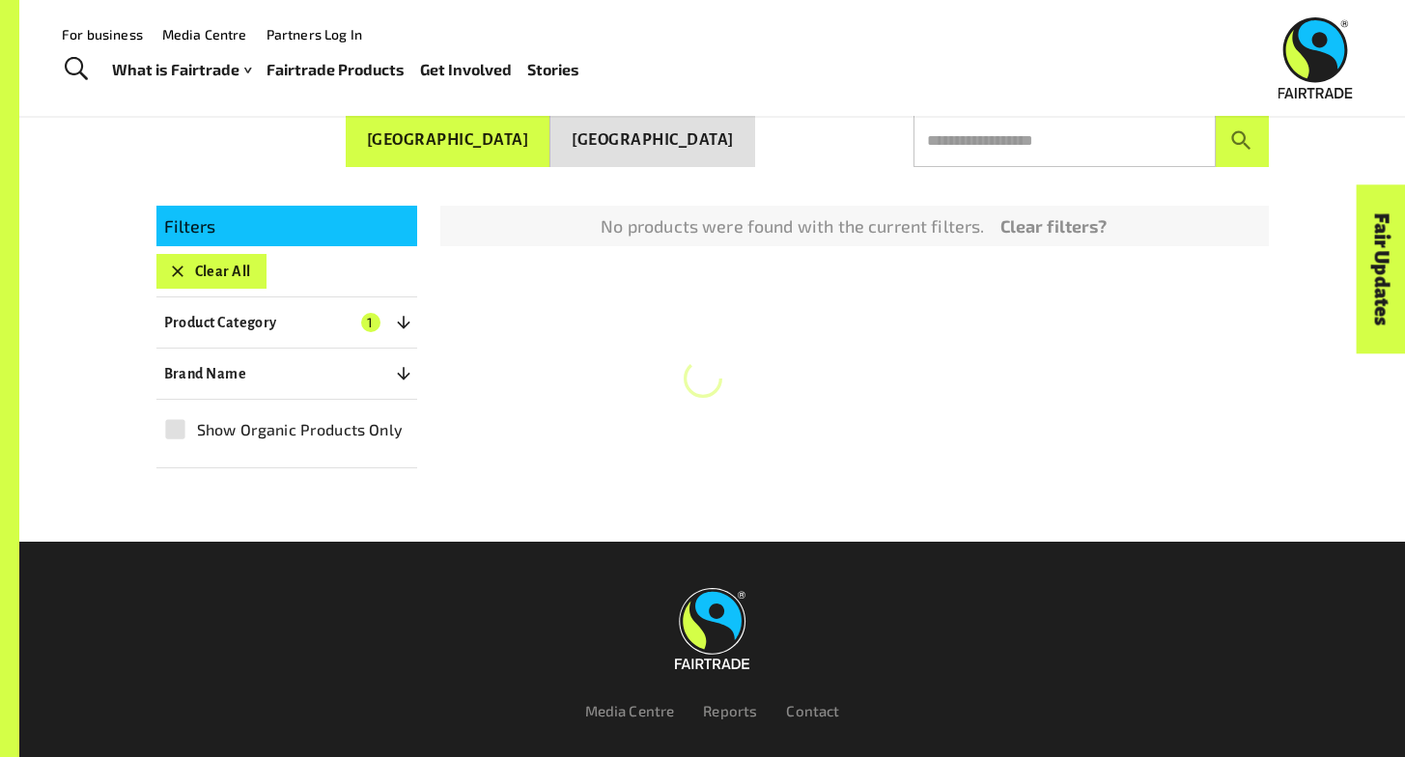
scroll to position [125, 0]
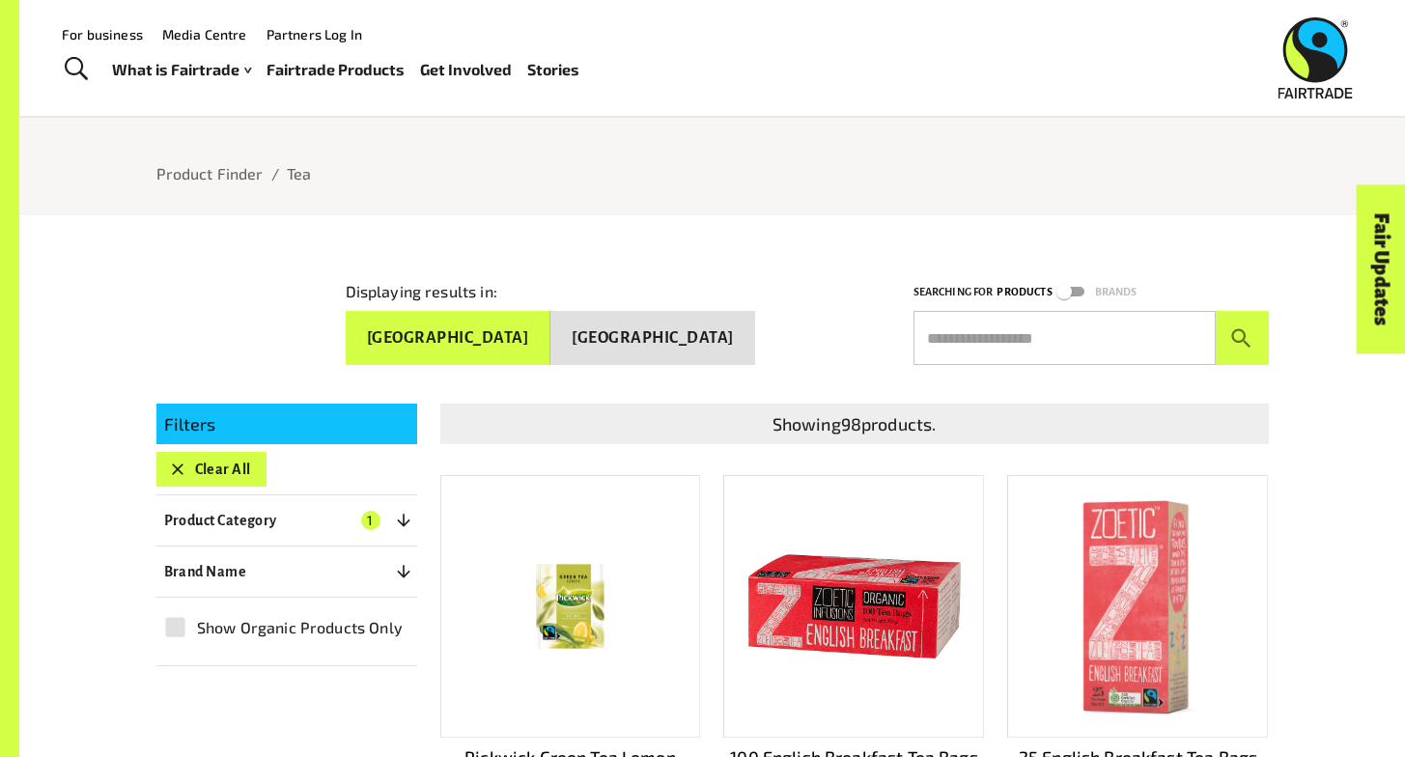
click at [276, 525] on p "Product Category" at bounding box center [220, 520] width 113 height 23
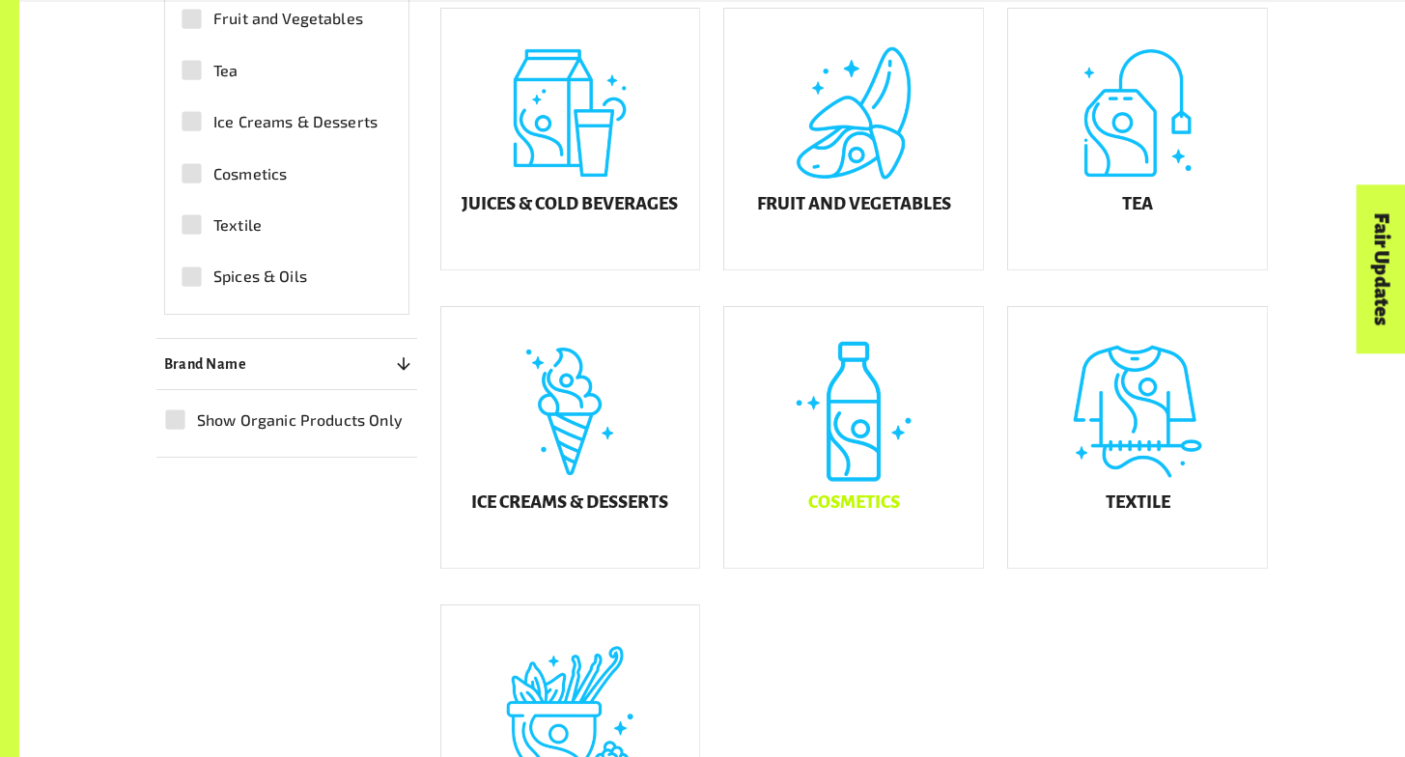
scroll to position [934, 0]
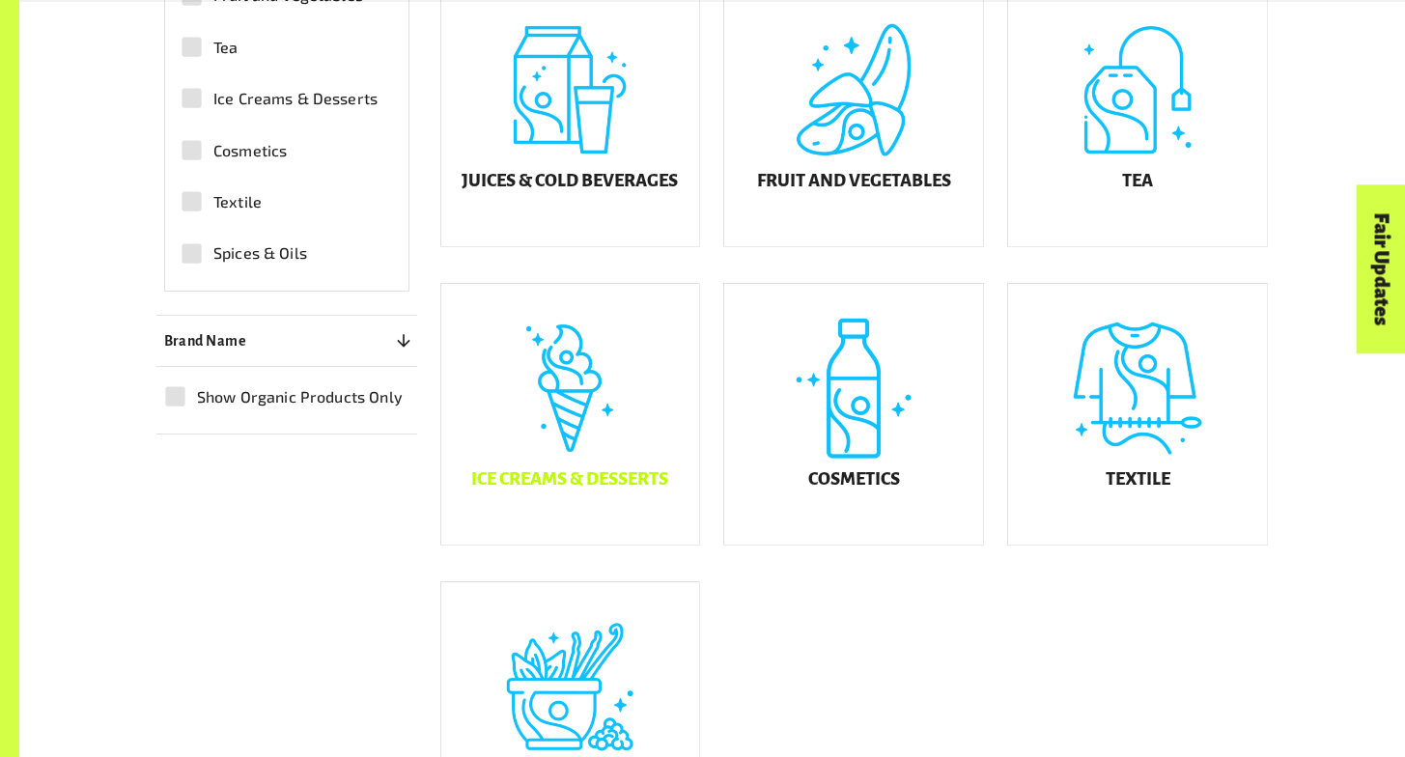
click at [610, 490] on h5 "Ice Creams & Desserts" at bounding box center [569, 479] width 197 height 19
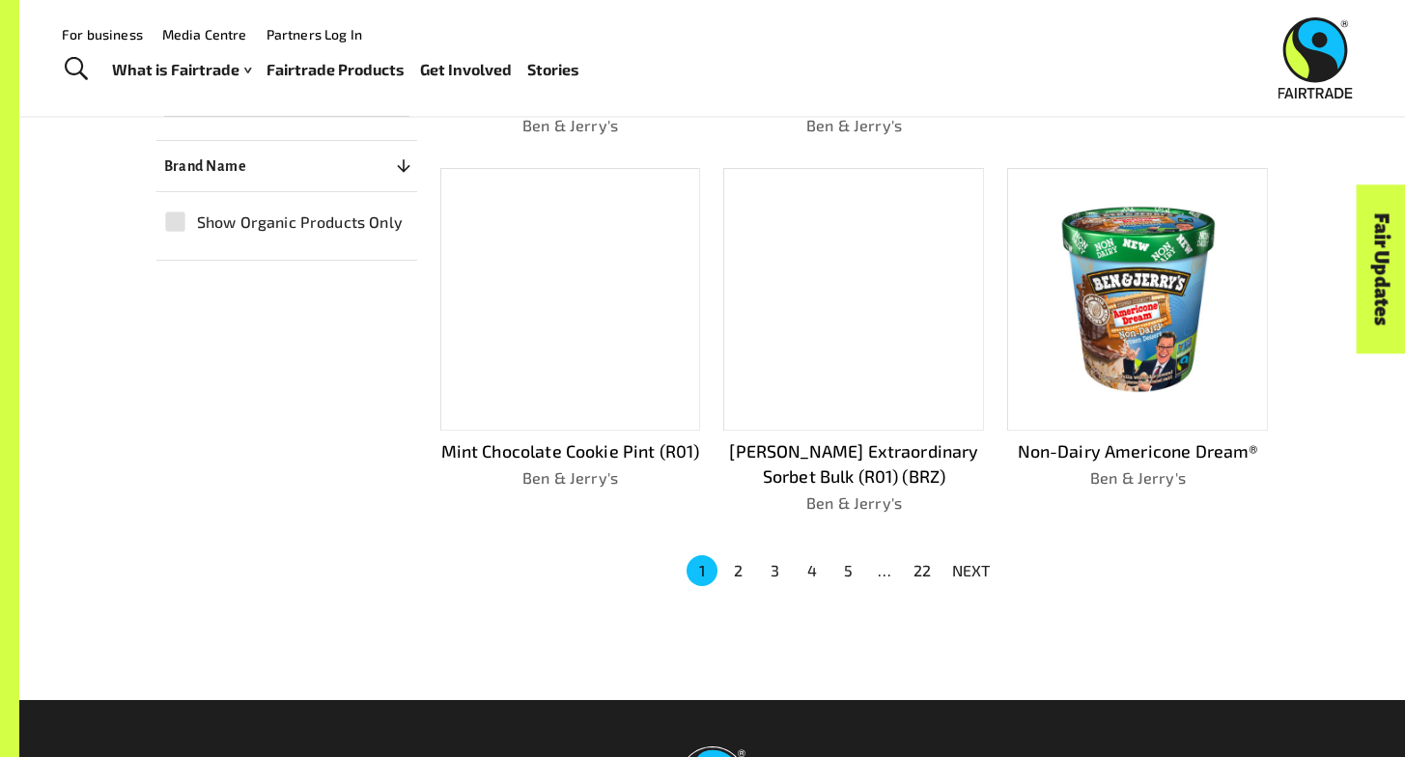
scroll to position [550, 0]
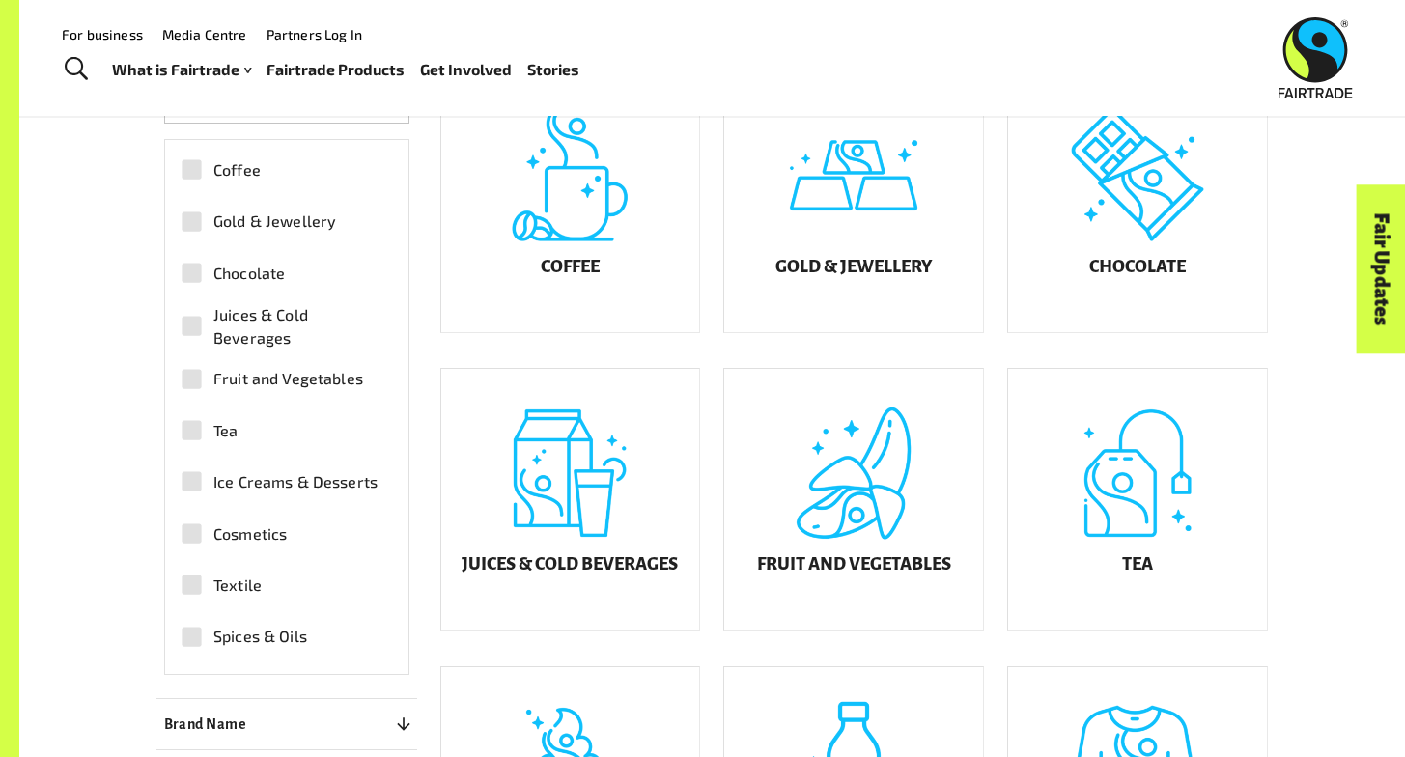
click at [192, 507] on div "Coffee Gold & Jewellery Chocolate Juices & Cold Beverages Fruit and Vegetables …" at bounding box center [286, 407] width 243 height 534
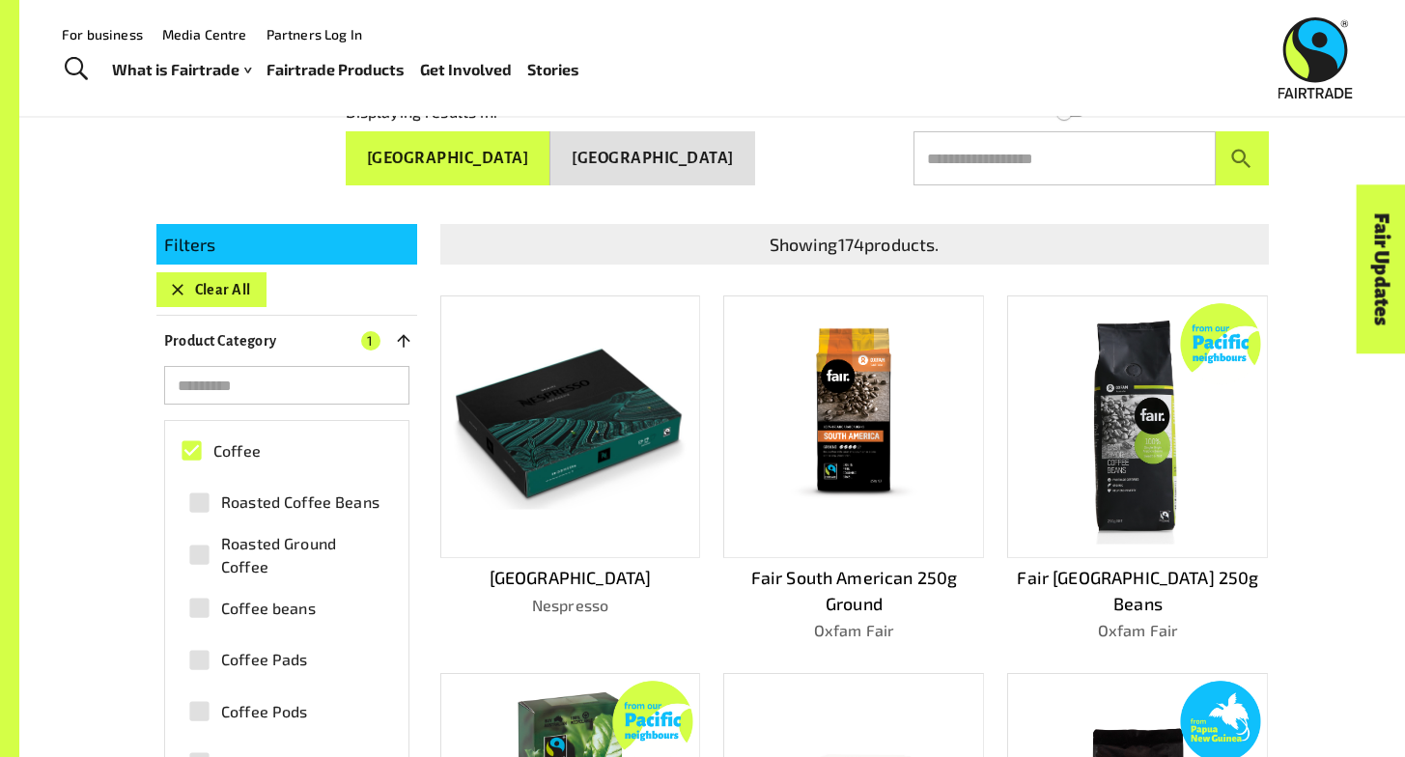
scroll to position [443, 0]
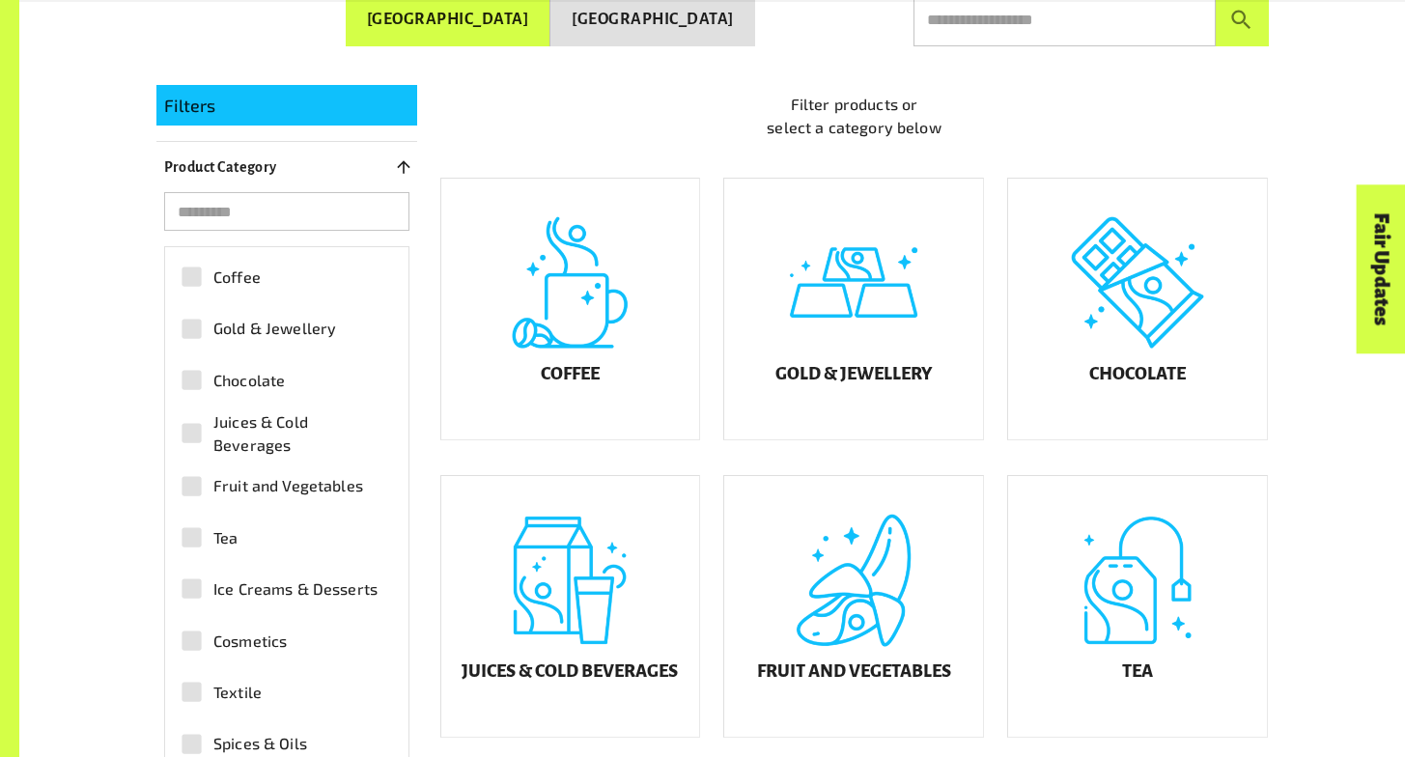
click at [293, 410] on span "Juices & Cold Beverages" at bounding box center [297, 433] width 169 height 46
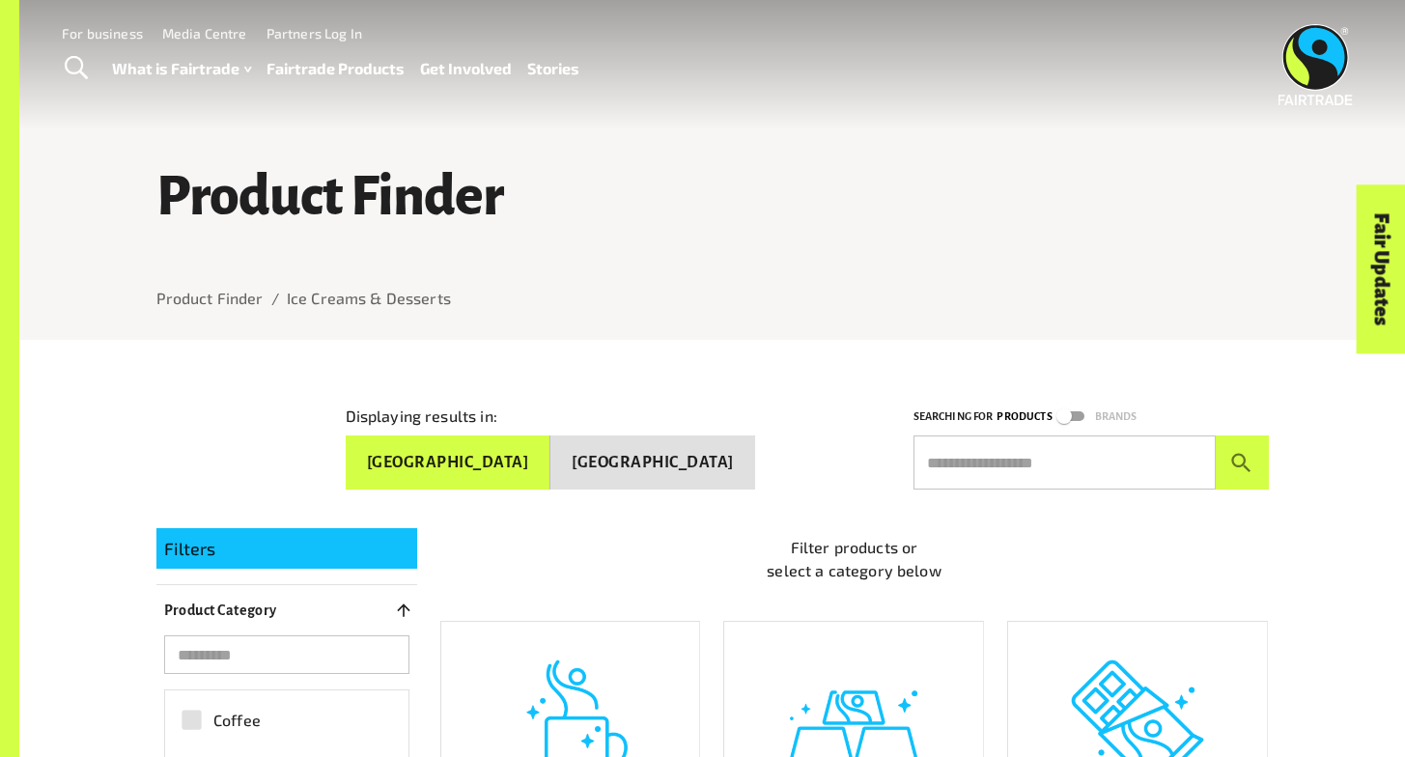
scroll to position [0, 0]
click at [1274, 30] on div "Menu For business Media Centre Partners Log In What is Fairtrade How Fairtrade …" at bounding box center [702, 64] width 1405 height 129
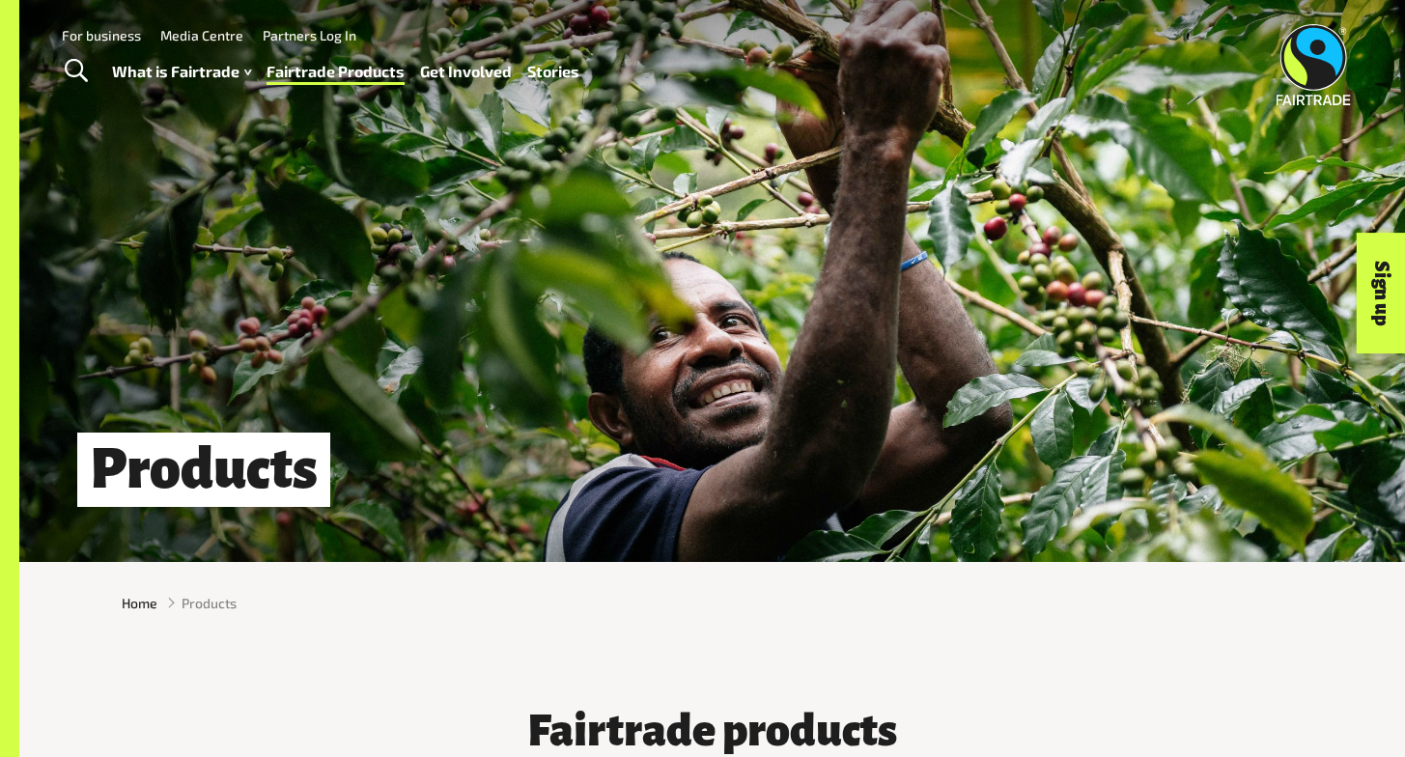
click at [70, 66] on span "Toggle Search" at bounding box center [76, 71] width 23 height 25
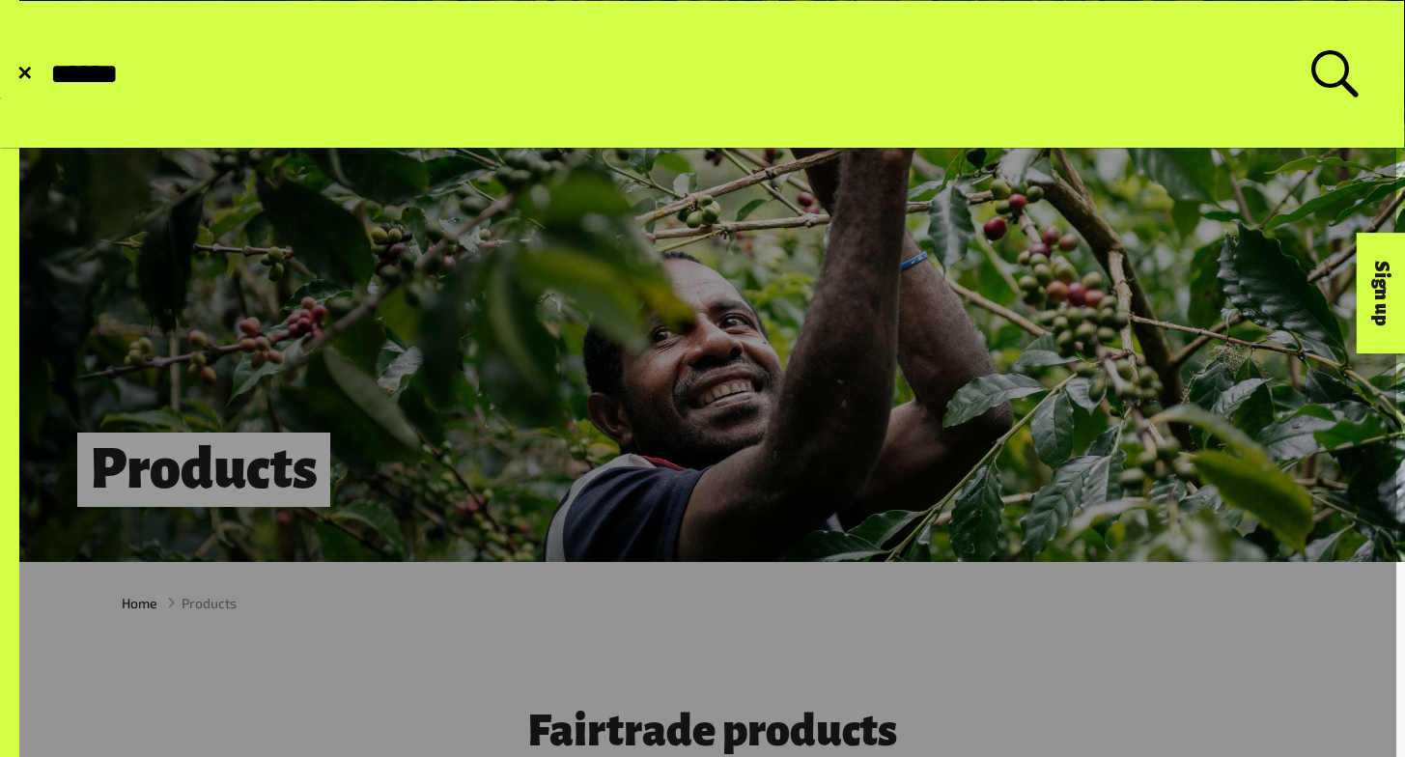
type input "******"
click at [47, 74] on button "Submit Search" at bounding box center [47, 74] width 1 height 1
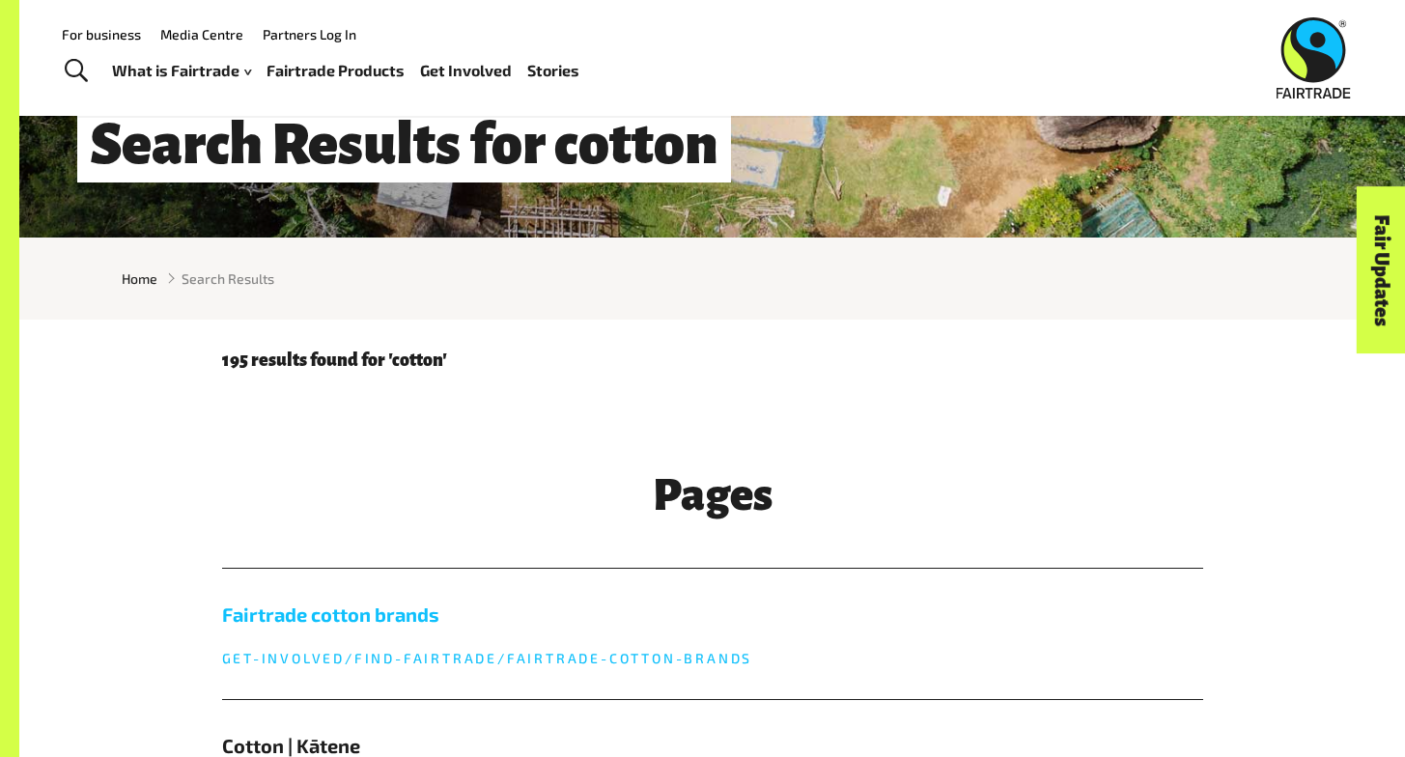
scroll to position [323, 0]
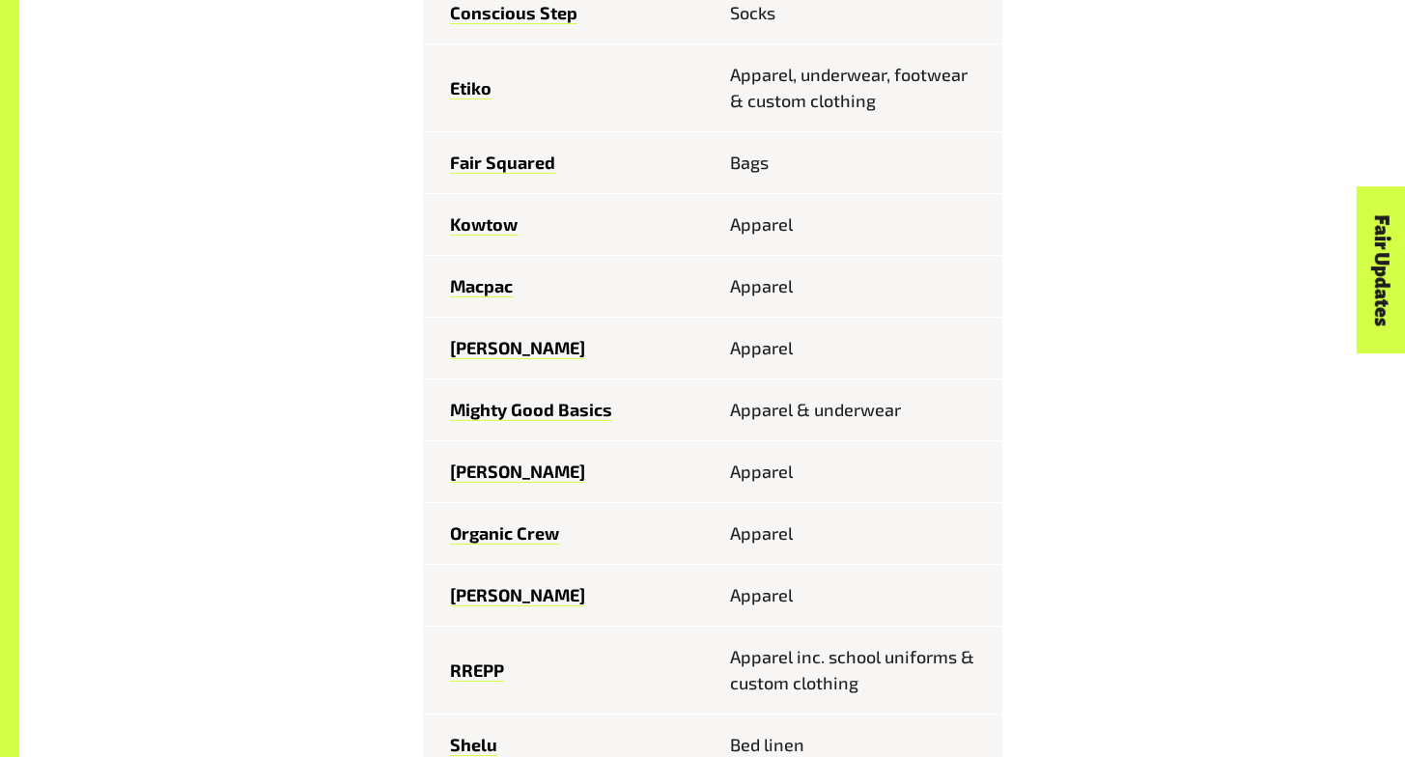
scroll to position [1317, 0]
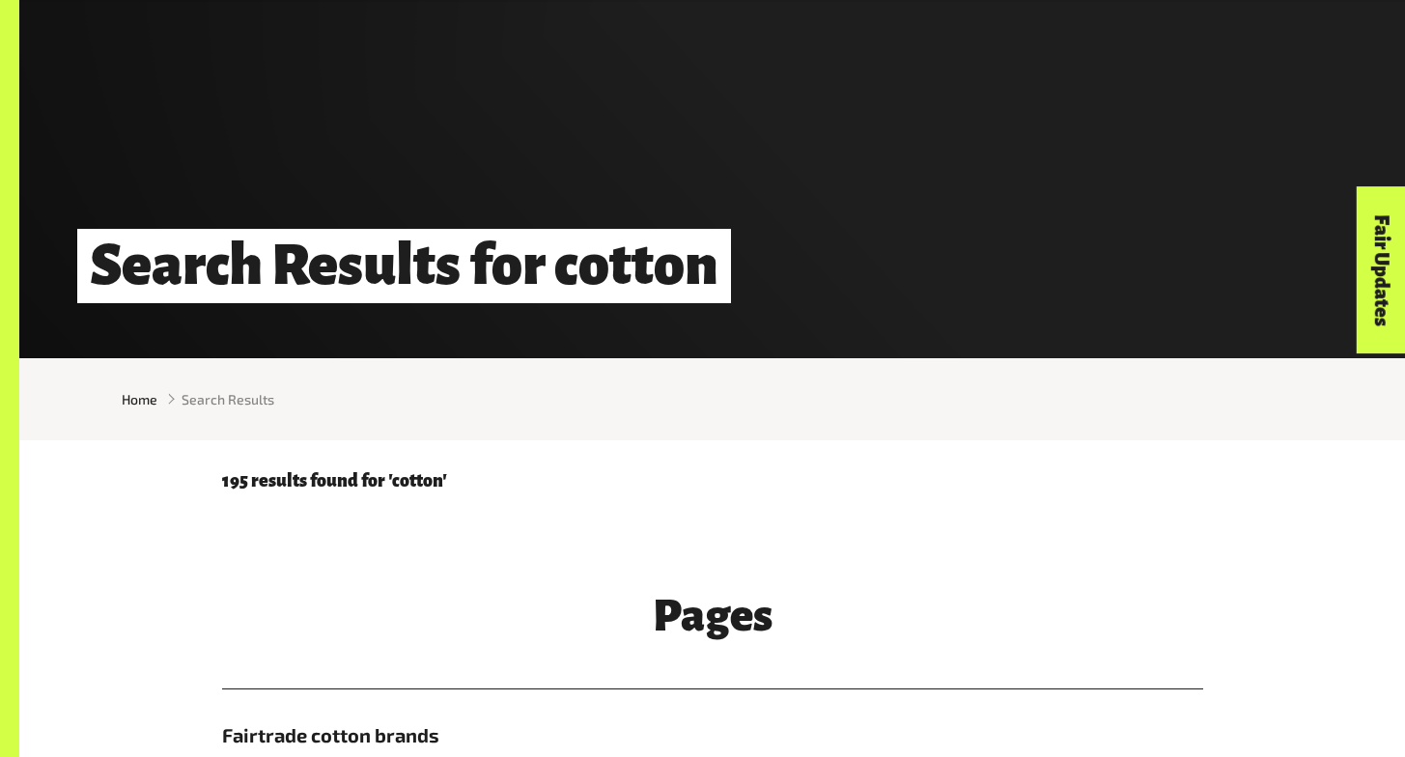
scroll to position [205, 0]
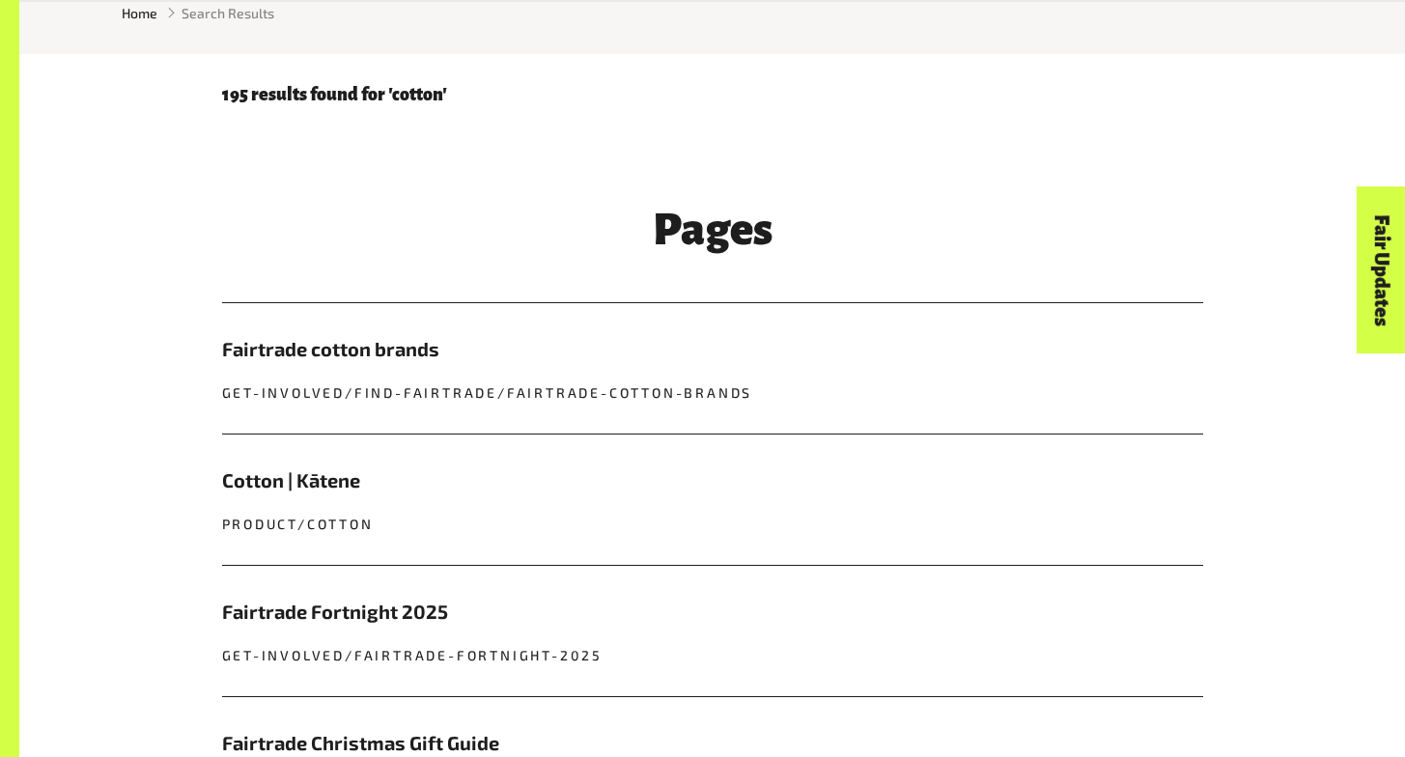
scroll to position [624, 0]
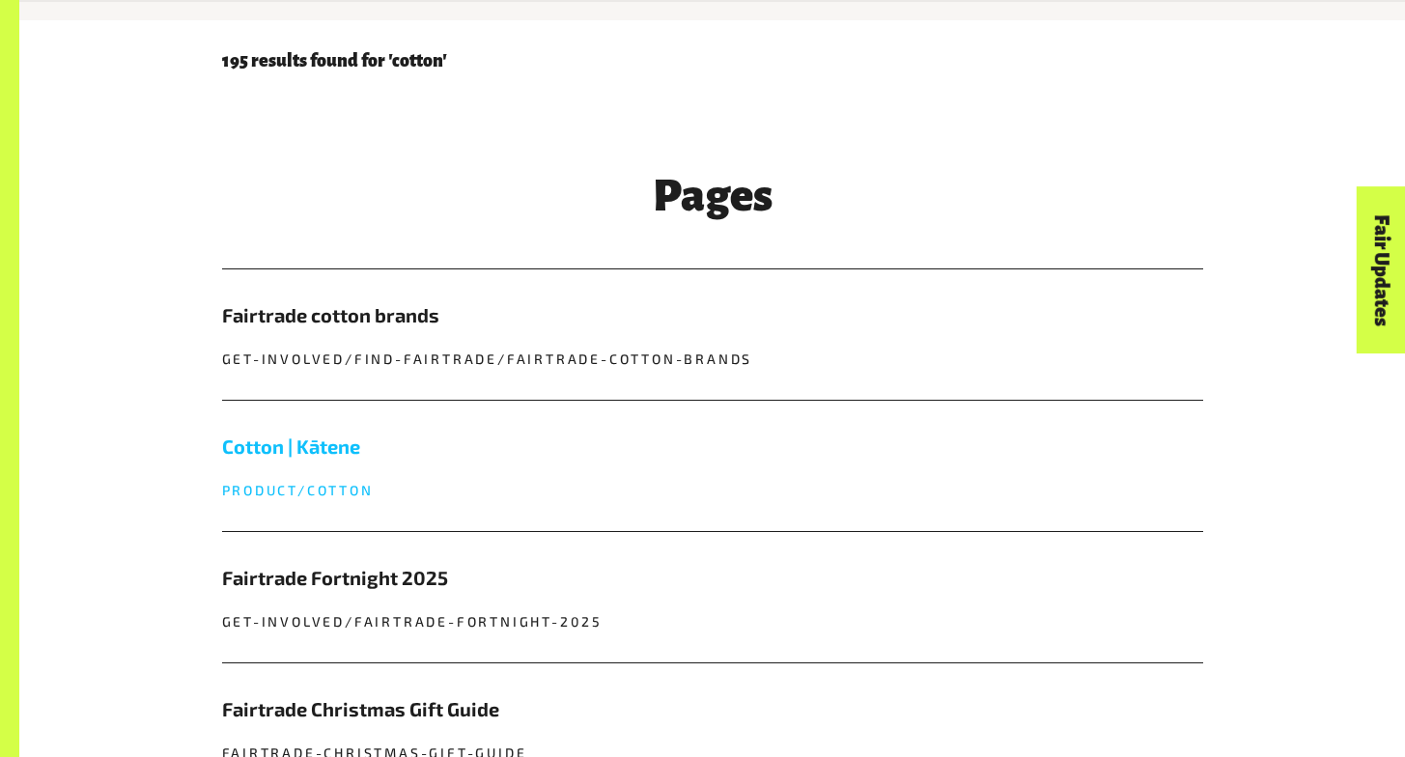
click at [559, 447] on h5 "Cotton | Kātene" at bounding box center [712, 446] width 981 height 29
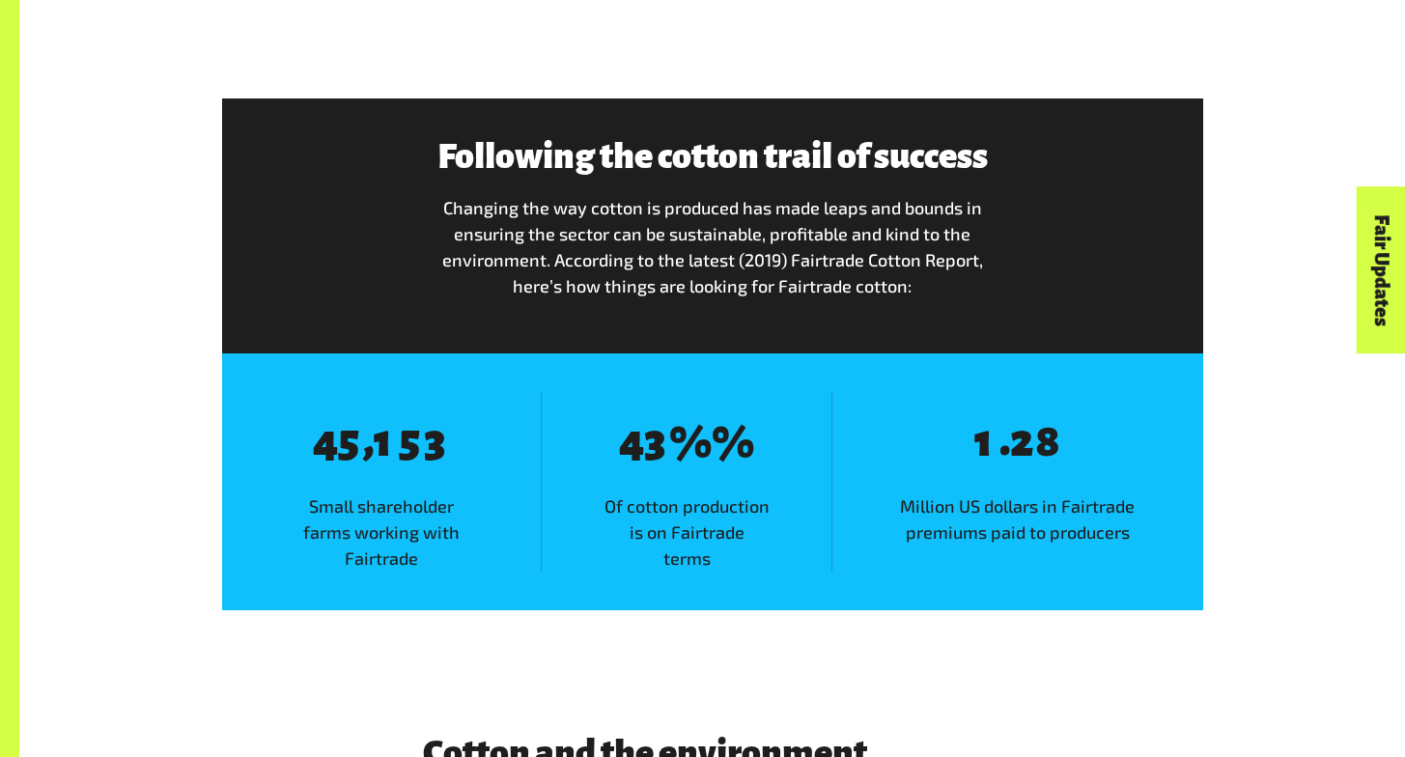
scroll to position [3054, 0]
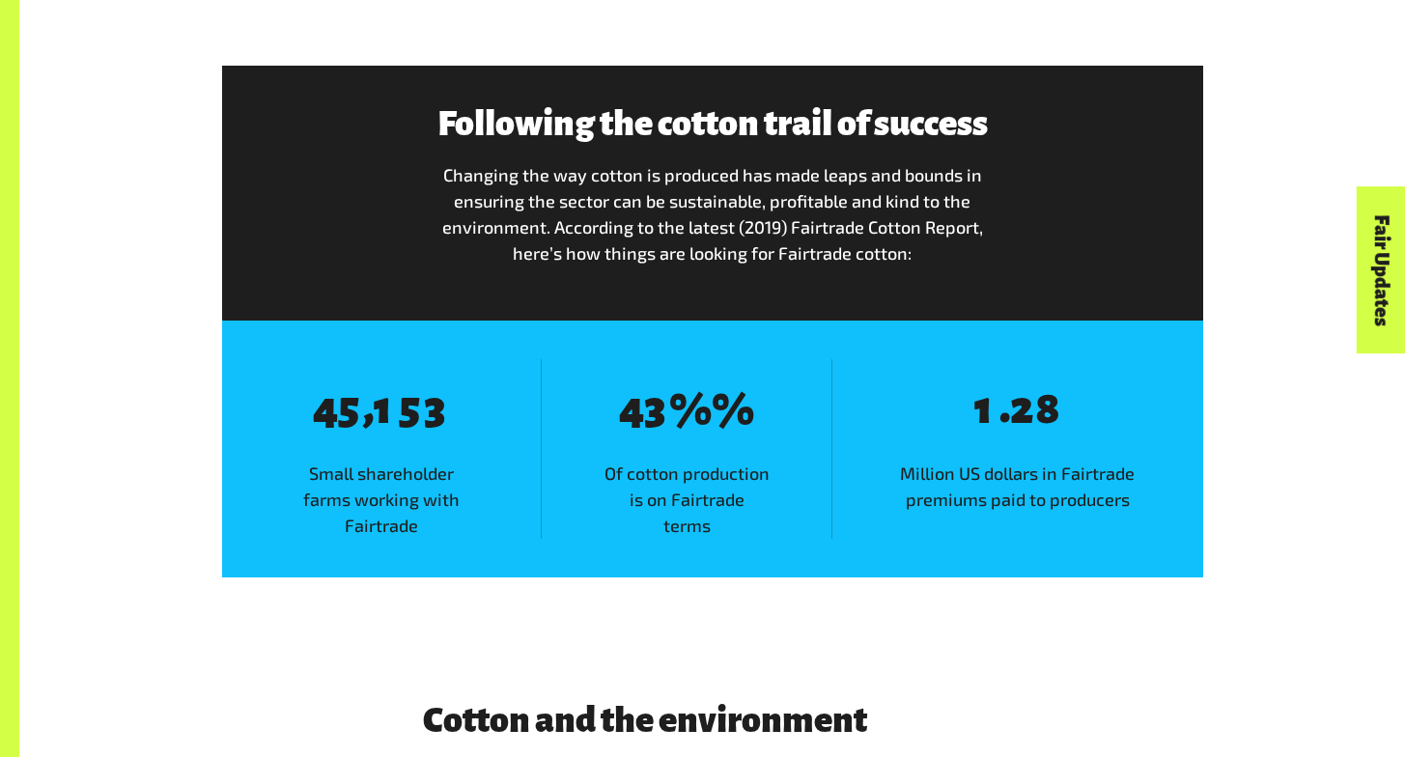
click at [1073, 327] on div "8 4 8 5 , 8 1 8 5 8 3 Small shareholder farms working with Fairtrade 8 4 8 3 % …" at bounding box center [712, 449] width 981 height 257
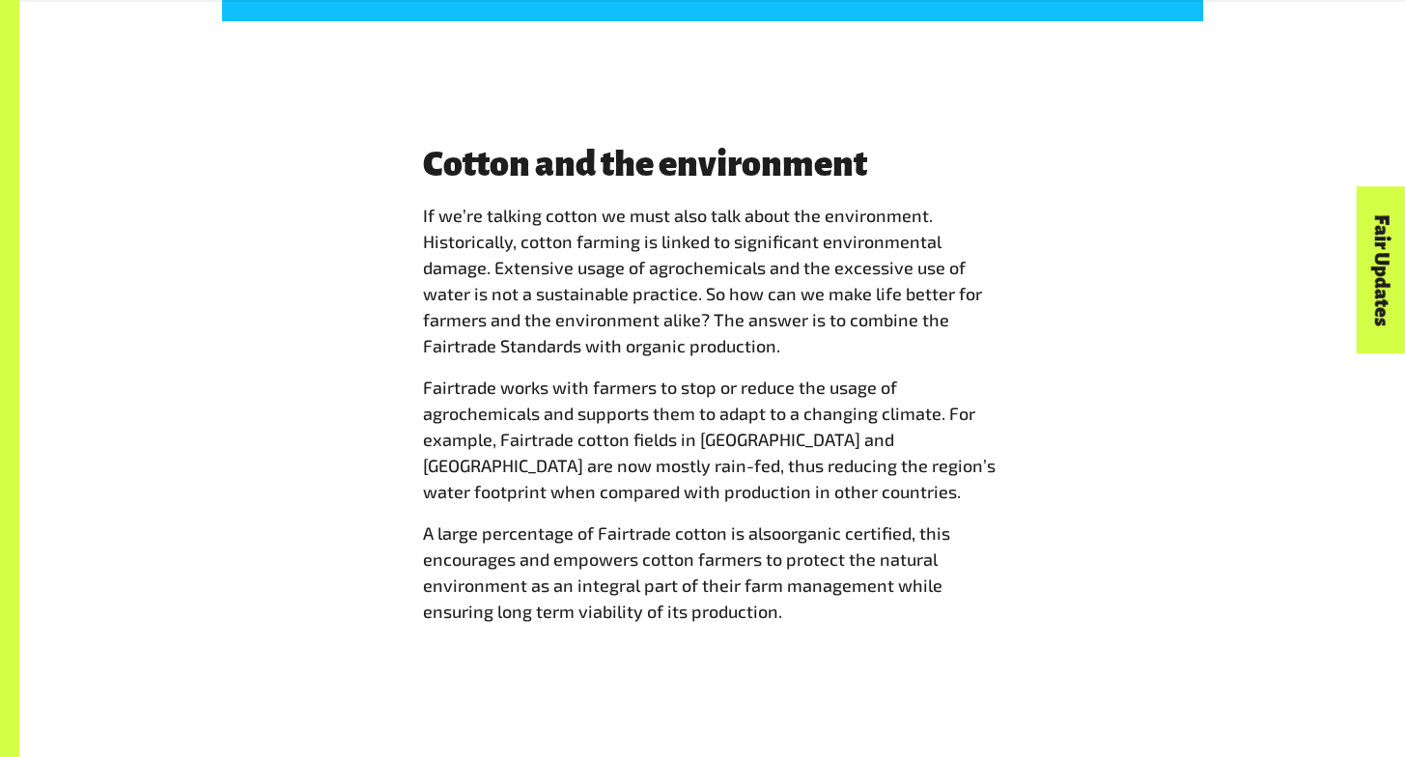
scroll to position [3606, 0]
